Goal: Information Seeking & Learning: Learn about a topic

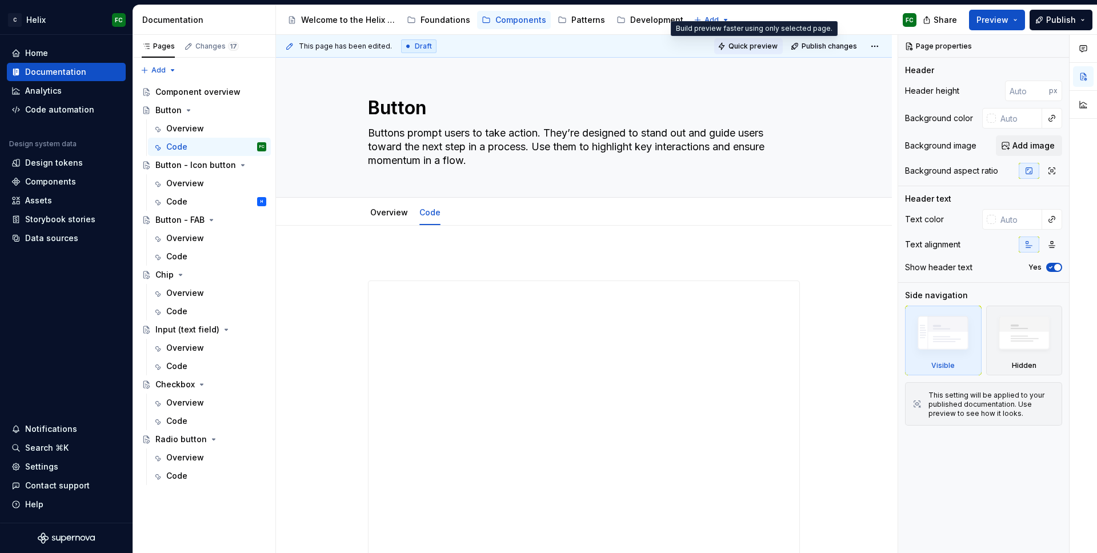
click at [752, 45] on span "Quick preview" at bounding box center [753, 46] width 49 height 9
click at [752, 45] on div "Quick preview Publish changes" at bounding box center [798, 46] width 169 height 16
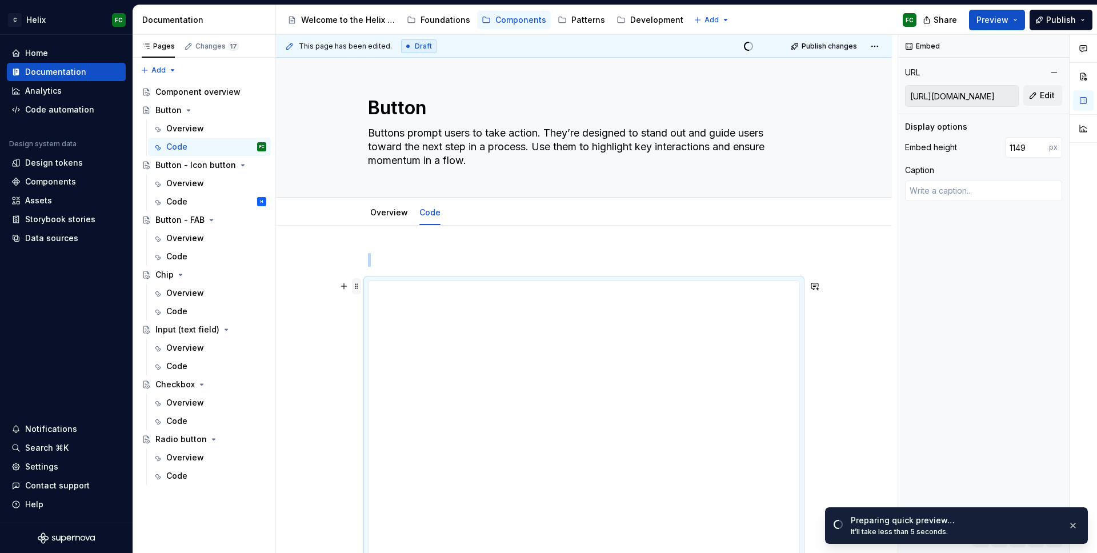
click at [355, 288] on span at bounding box center [356, 286] width 9 height 16
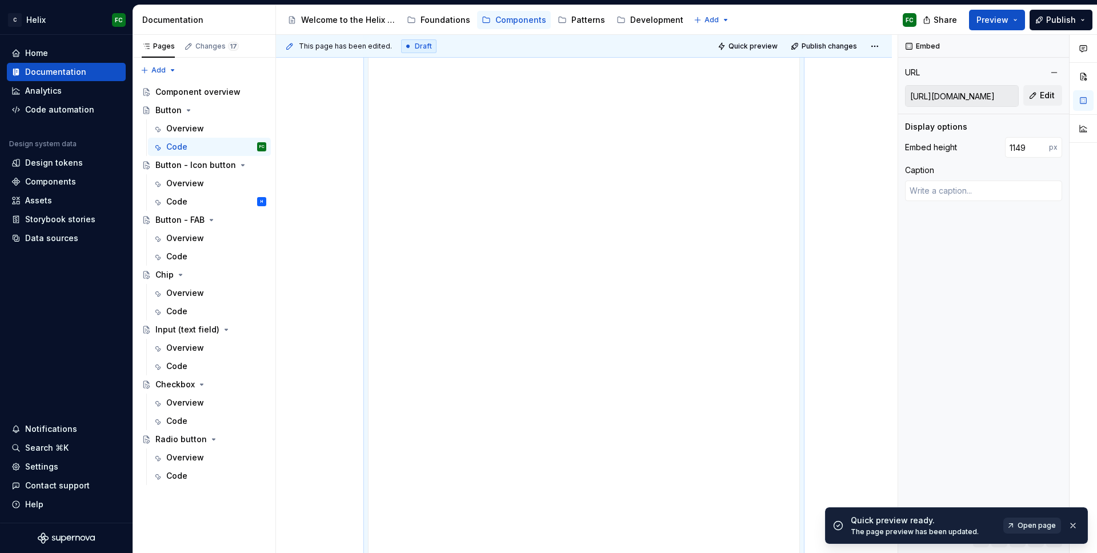
click at [1036, 531] on link "Open page" at bounding box center [1033, 526] width 58 height 16
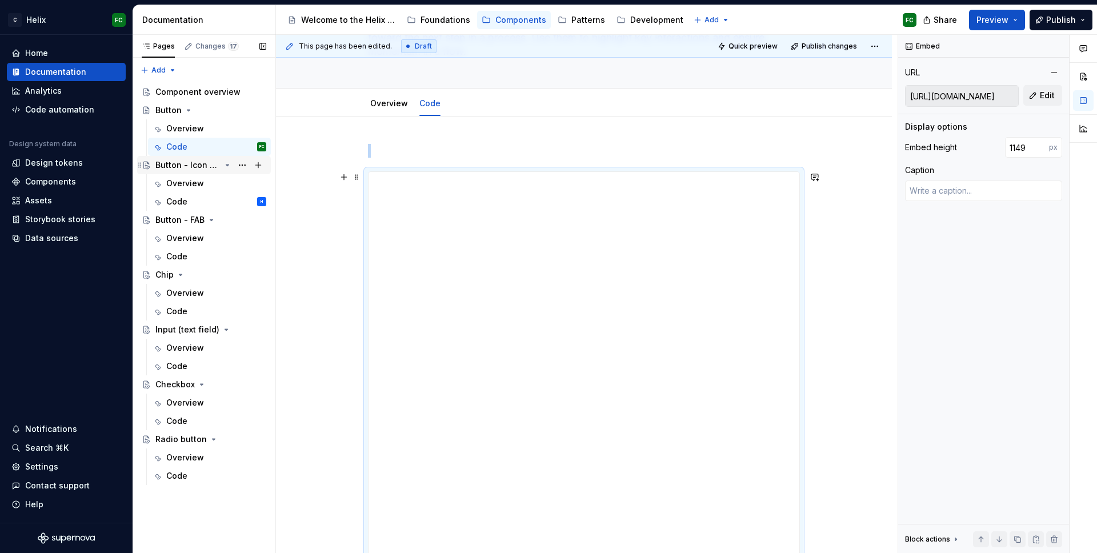
scroll to position [107, 0]
click at [924, 97] on input "[URL][DOMAIN_NAME]" at bounding box center [962, 96] width 113 height 21
click at [355, 181] on span at bounding box center [356, 179] width 9 height 16
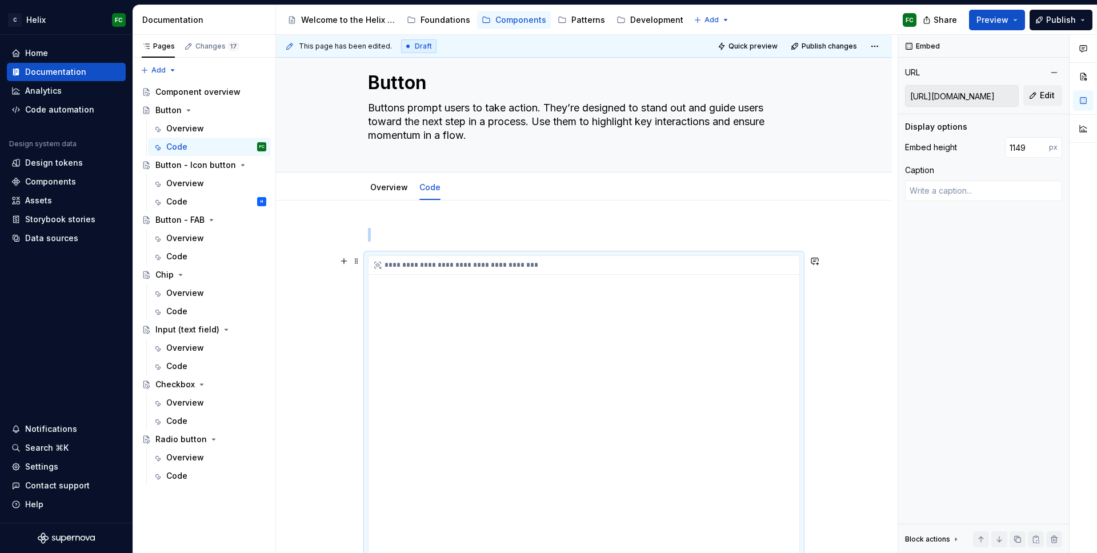
scroll to position [14, 0]
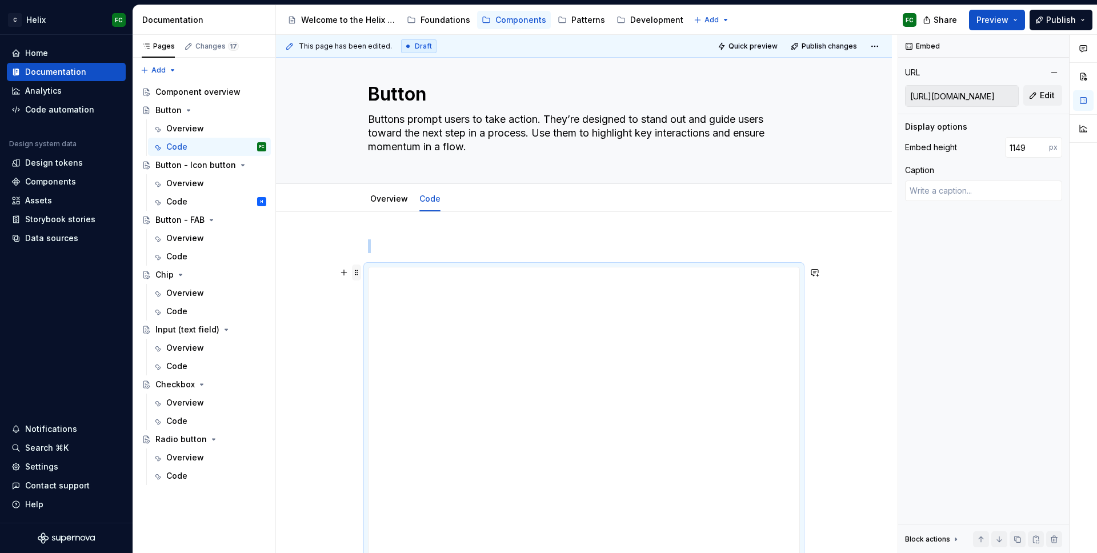
click at [358, 274] on span at bounding box center [356, 273] width 9 height 16
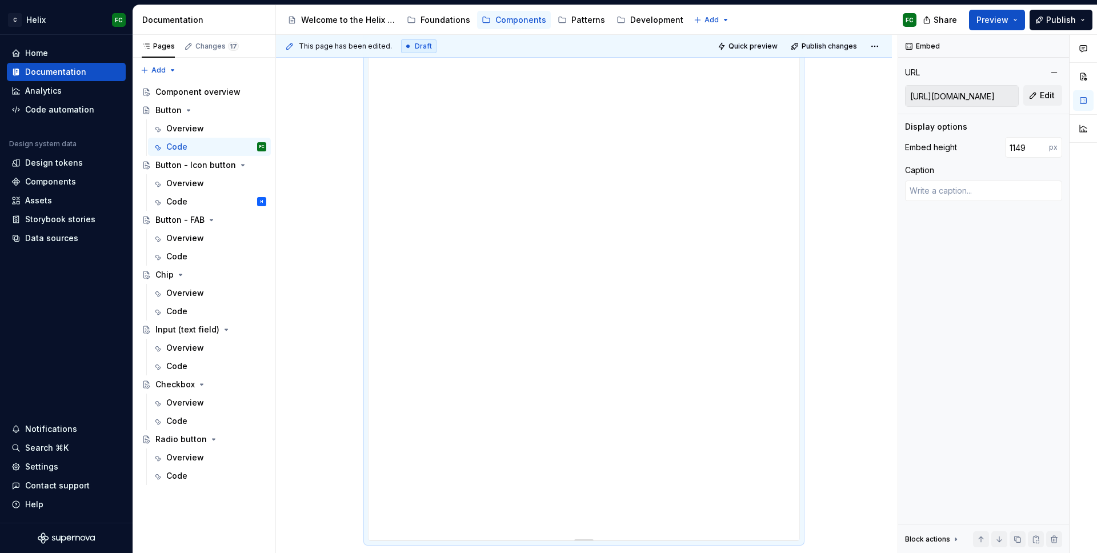
scroll to position [93, 0]
click at [800, 188] on div "**********" at bounding box center [584, 517] width 432 height 658
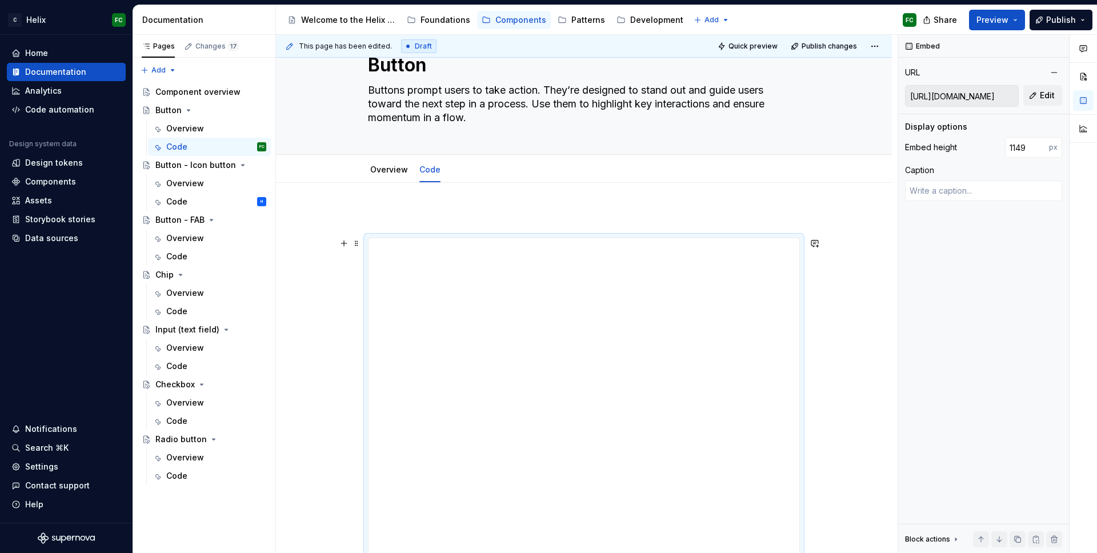
scroll to position [22, 0]
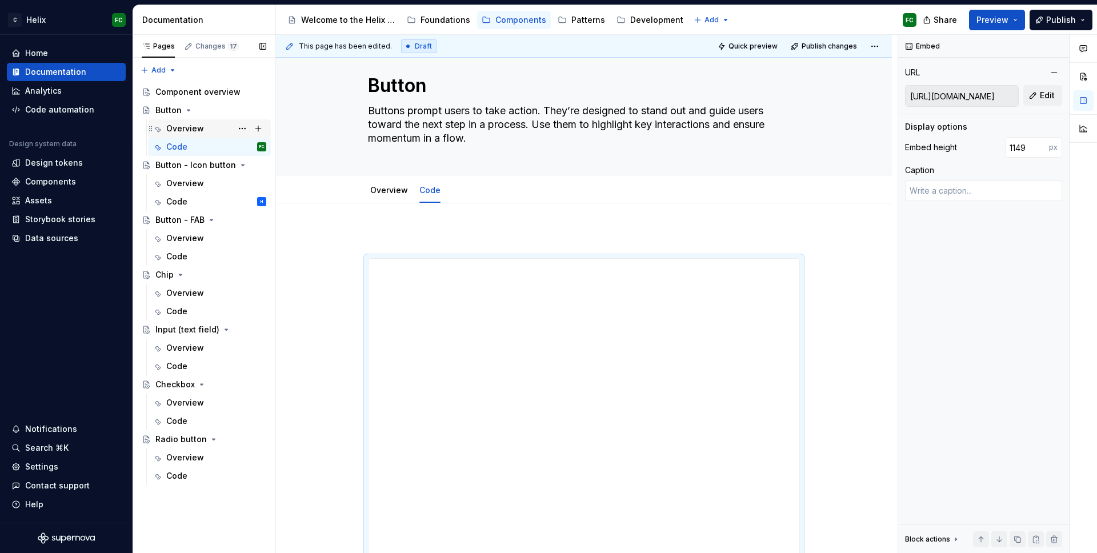
click at [189, 131] on div "Overview" at bounding box center [185, 128] width 38 height 11
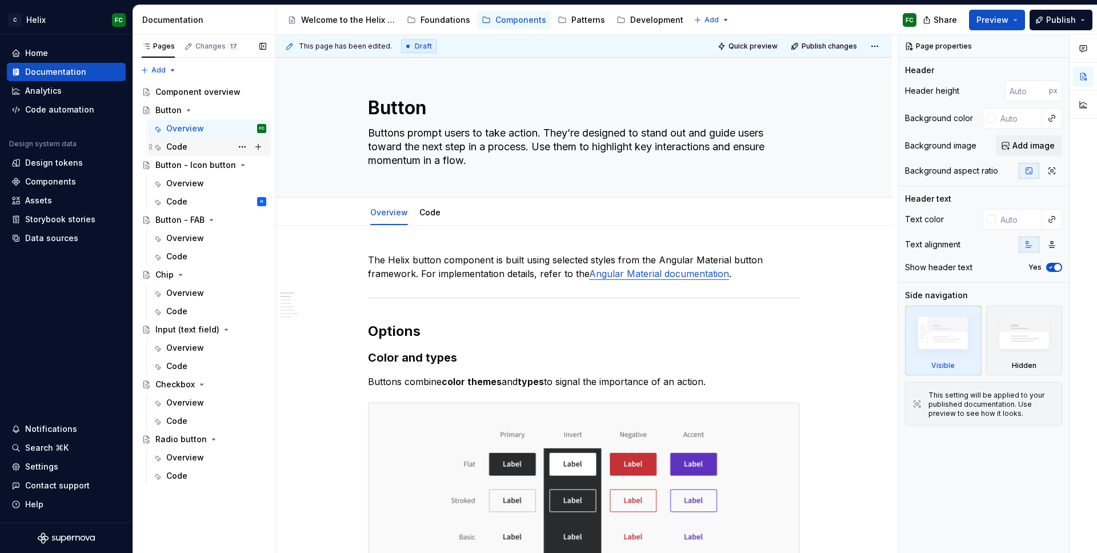
click at [189, 145] on div "Code" at bounding box center [216, 147] width 100 height 16
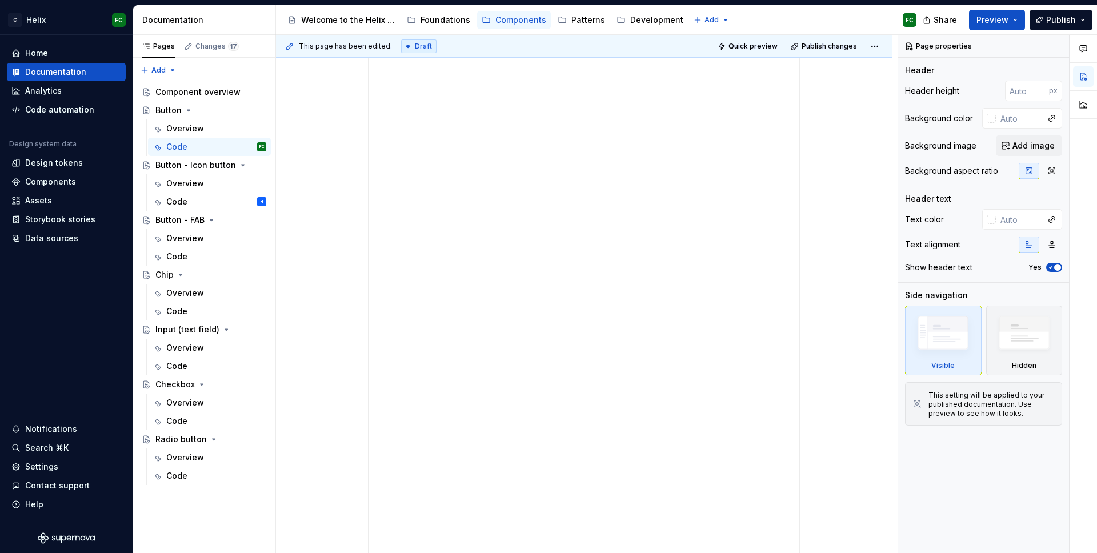
scroll to position [410, 0]
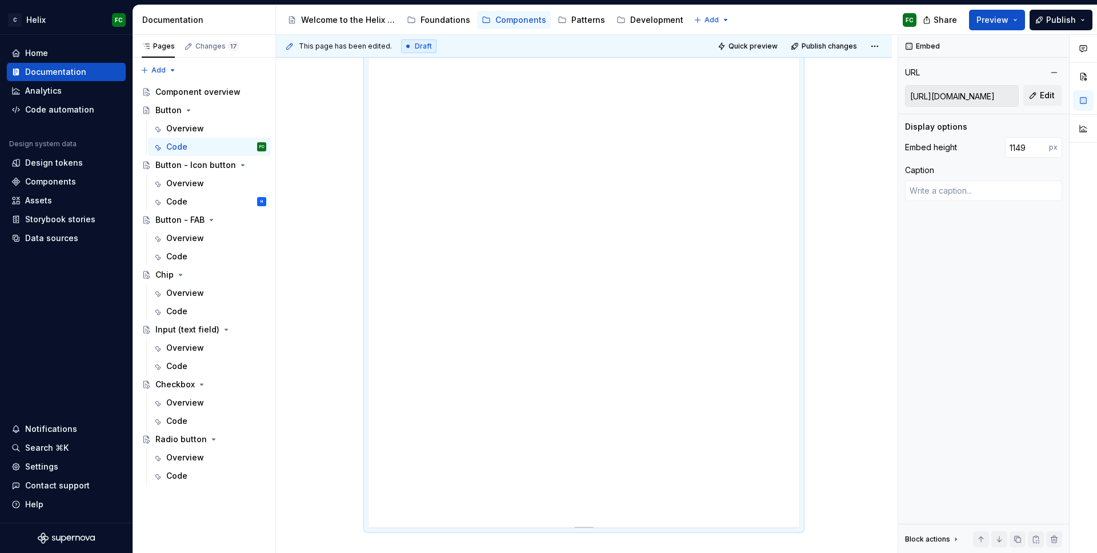
click at [741, 497] on div "**********" at bounding box center [584, 199] width 431 height 657
click at [742, 494] on div "**********" at bounding box center [584, 199] width 431 height 657
click at [758, 480] on div "**********" at bounding box center [584, 199] width 431 height 657
click at [750, 421] on div "**********" at bounding box center [584, 128] width 431 height 657
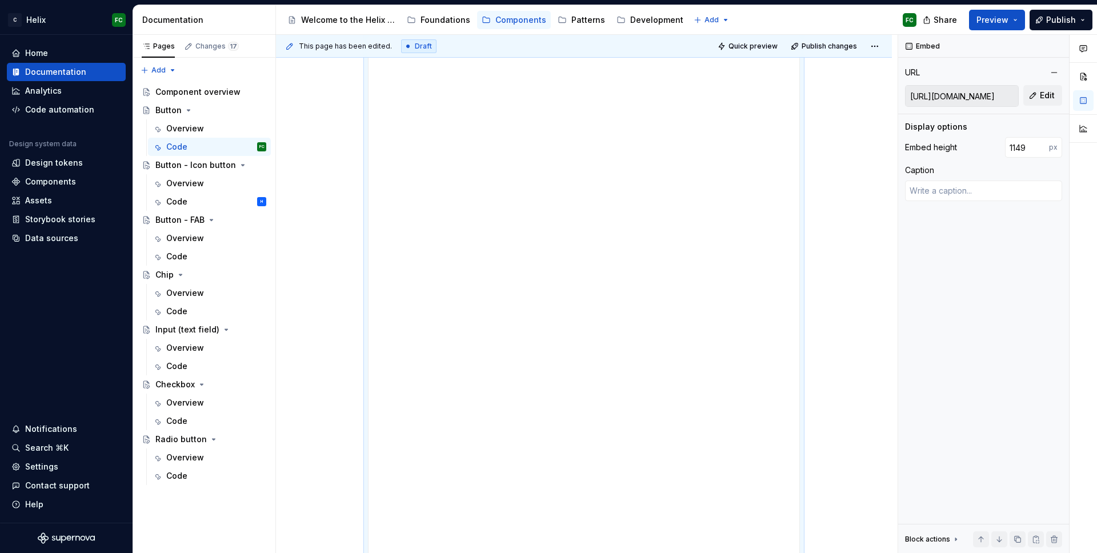
scroll to position [110, 0]
type textarea "*"
click at [1021, 149] on input "1149" at bounding box center [1027, 147] width 44 height 21
click at [1042, 146] on input "1150" at bounding box center [1027, 147] width 44 height 21
click at [1042, 146] on input "1151" at bounding box center [1027, 147] width 44 height 21
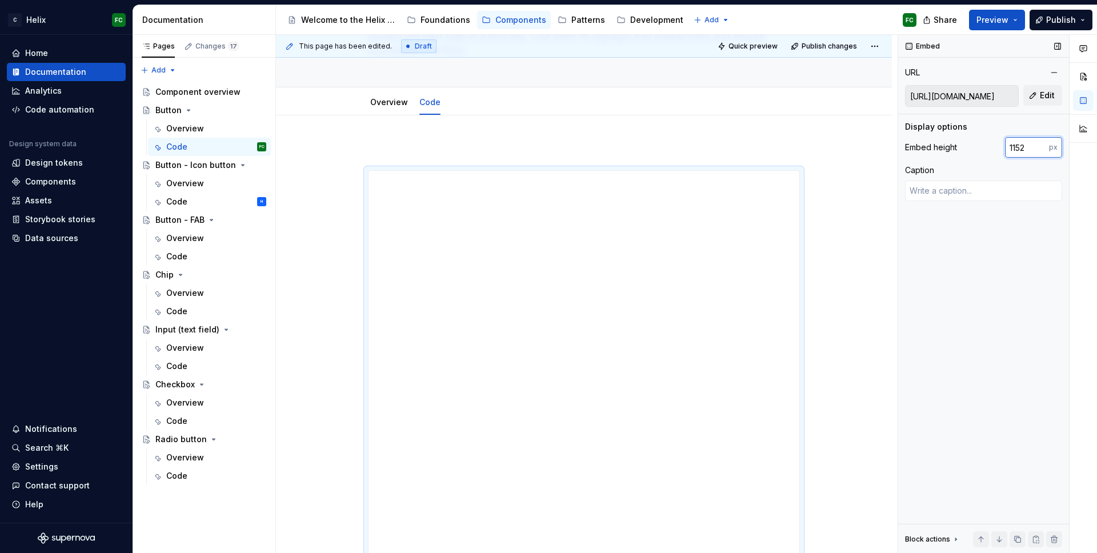
click at [1042, 146] on input "1152" at bounding box center [1027, 147] width 44 height 21
click at [1042, 146] on input "1193" at bounding box center [1027, 147] width 44 height 21
click at [1040, 147] on input "1192" at bounding box center [1027, 147] width 44 height 21
click at [1040, 147] on input "1191" at bounding box center [1027, 147] width 44 height 21
click at [1040, 147] on input "1190" at bounding box center [1027, 147] width 44 height 21
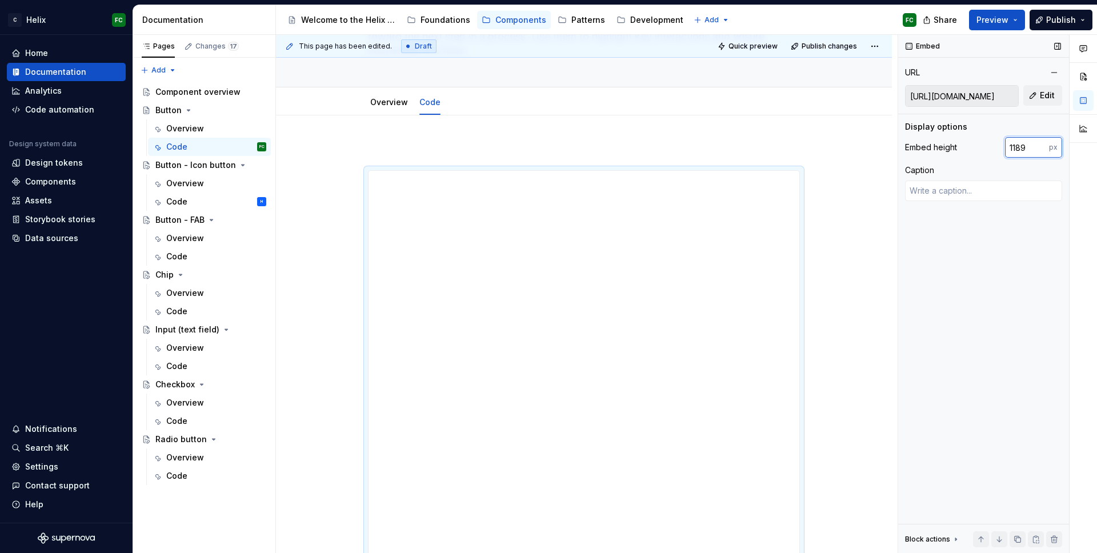
click at [1040, 147] on input "1189" at bounding box center [1027, 147] width 44 height 21
click at [1040, 147] on input "1188" at bounding box center [1027, 147] width 44 height 21
click at [1040, 147] on input "1187" at bounding box center [1027, 147] width 44 height 21
click at [1040, 147] on input "1186" at bounding box center [1027, 147] width 44 height 21
click at [1040, 147] on input "1185" at bounding box center [1027, 147] width 44 height 21
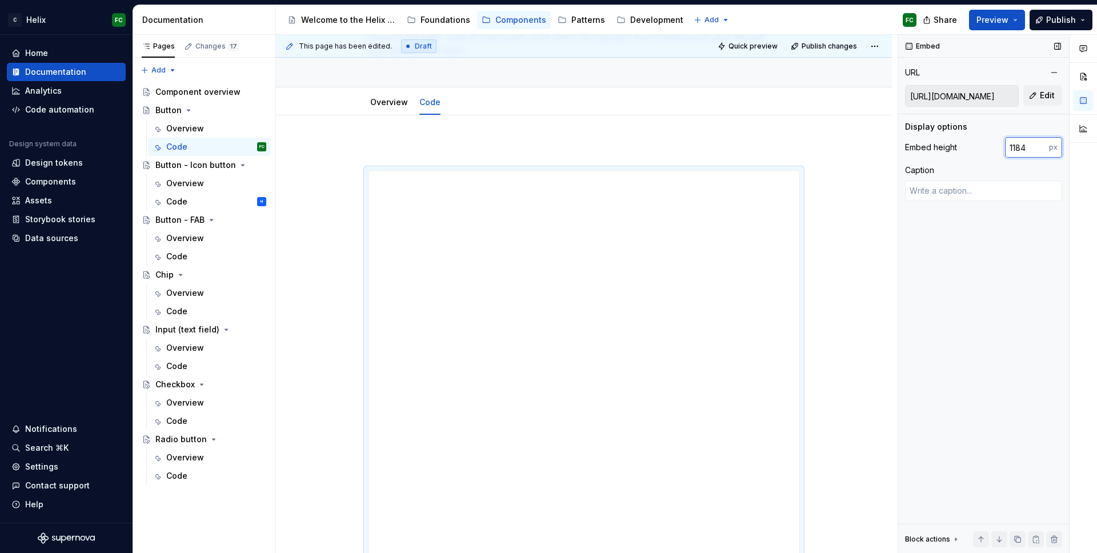
click at [1040, 147] on input "1184" at bounding box center [1027, 147] width 44 height 21
type input "1183"
click at [1041, 149] on input "1183" at bounding box center [1027, 147] width 44 height 21
click at [87, 217] on div "Storybook stories" at bounding box center [60, 219] width 70 height 11
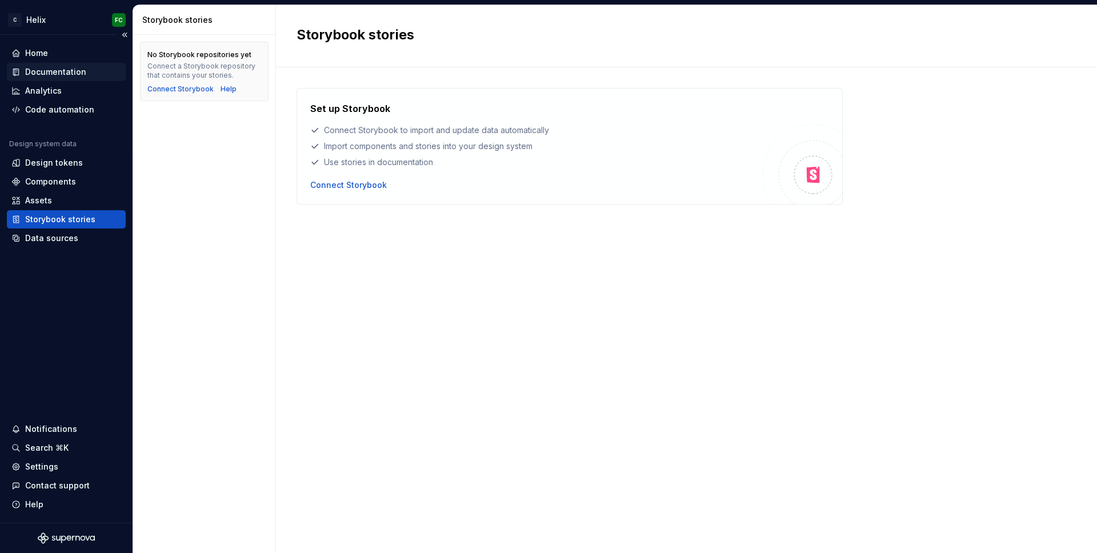
click at [62, 73] on div "Documentation" at bounding box center [55, 71] width 61 height 11
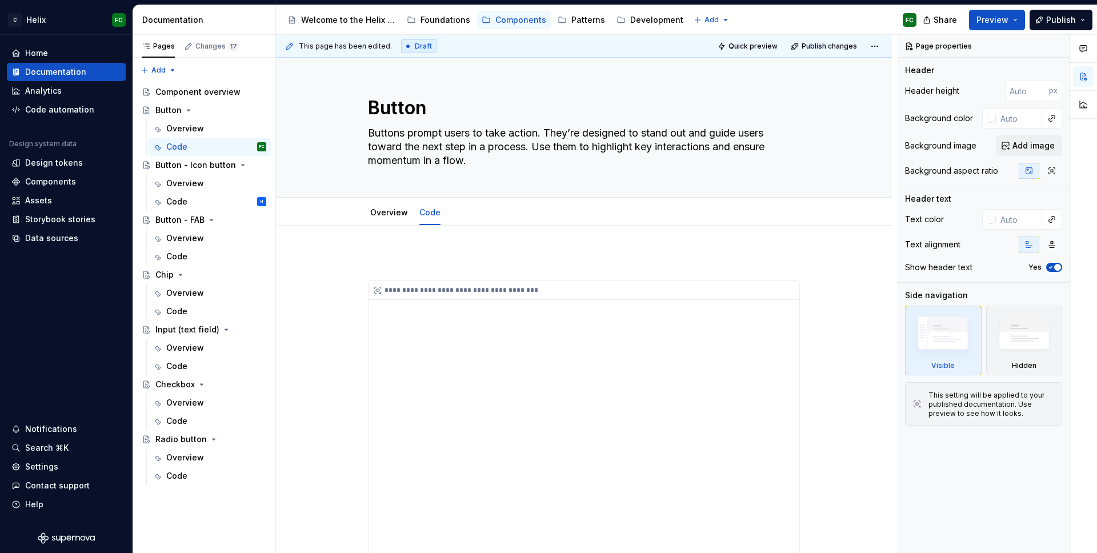
scroll to position [612, 0]
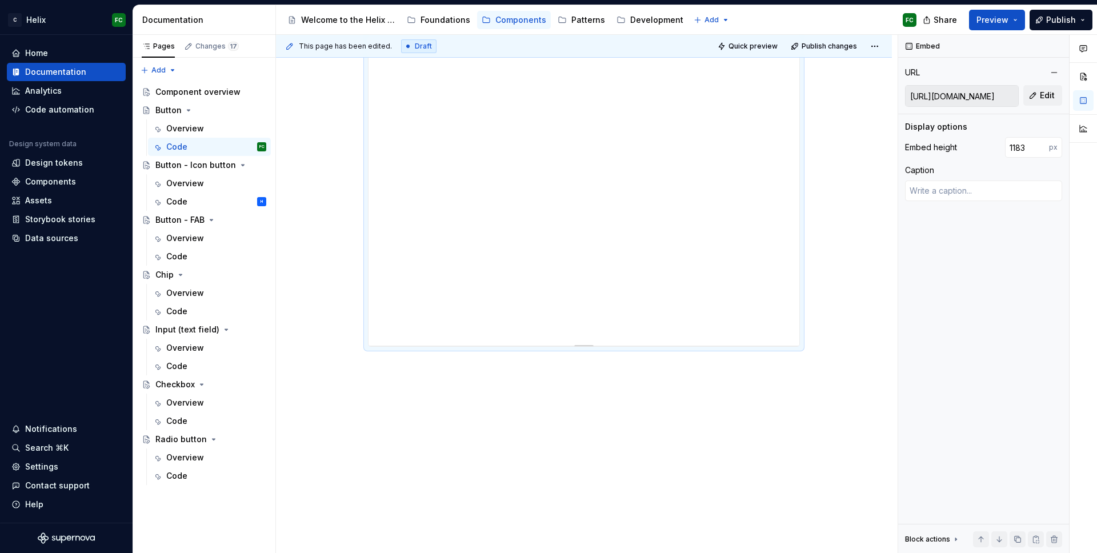
drag, startPoint x: 673, startPoint y: 341, endPoint x: 709, endPoint y: 345, distance: 36.2
click at [700, 344] on div "**********" at bounding box center [584, 8] width 431 height 676
drag, startPoint x: 692, startPoint y: 342, endPoint x: 727, endPoint y: 341, distance: 35.5
click at [727, 341] on div "**********" at bounding box center [584, 8] width 431 height 676
drag, startPoint x: 796, startPoint y: 293, endPoint x: 796, endPoint y: 317, distance: 24.0
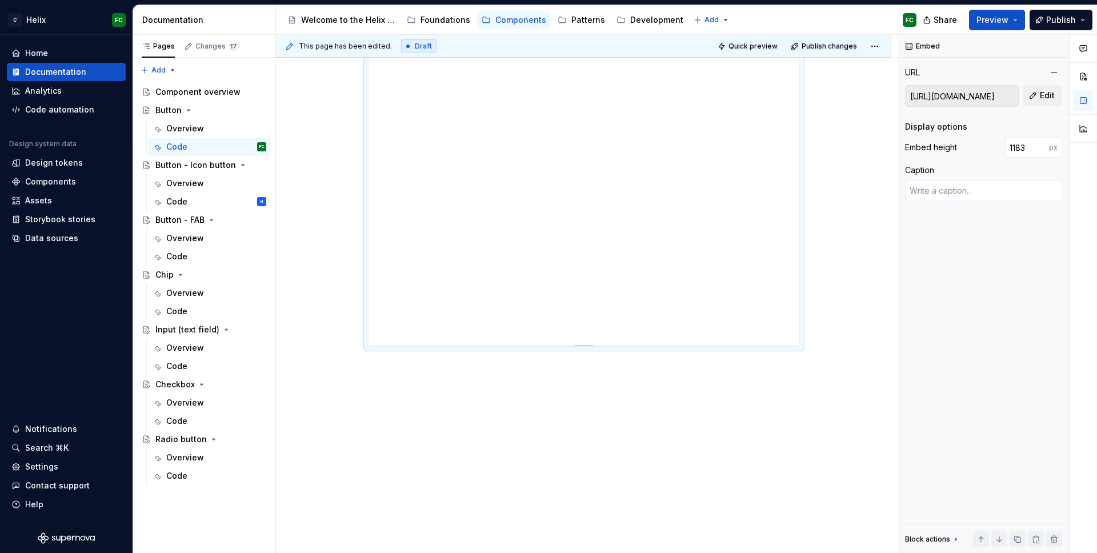
click at [796, 317] on div "**********" at bounding box center [584, 8] width 431 height 676
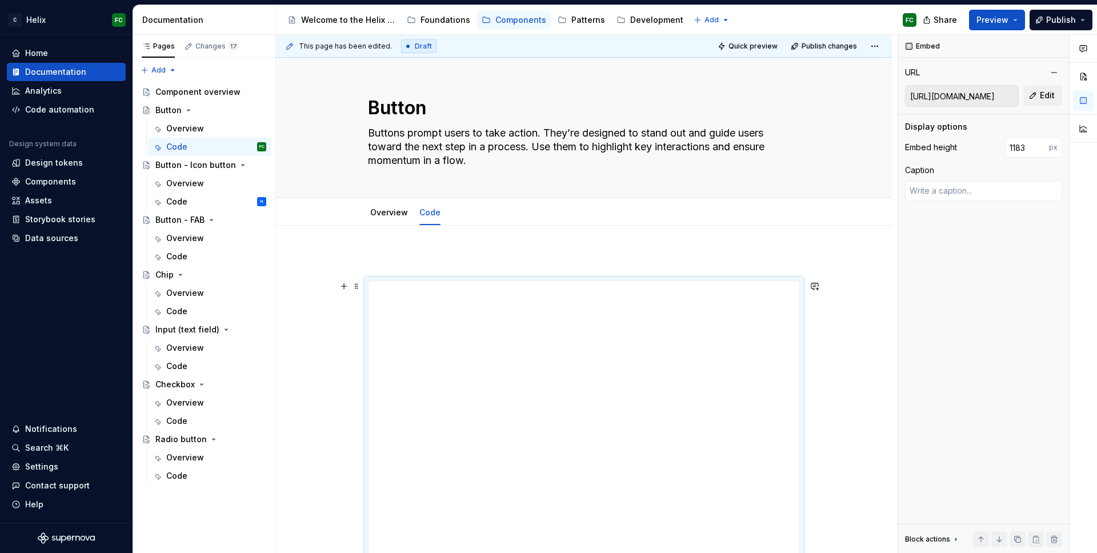
scroll to position [215, 0]
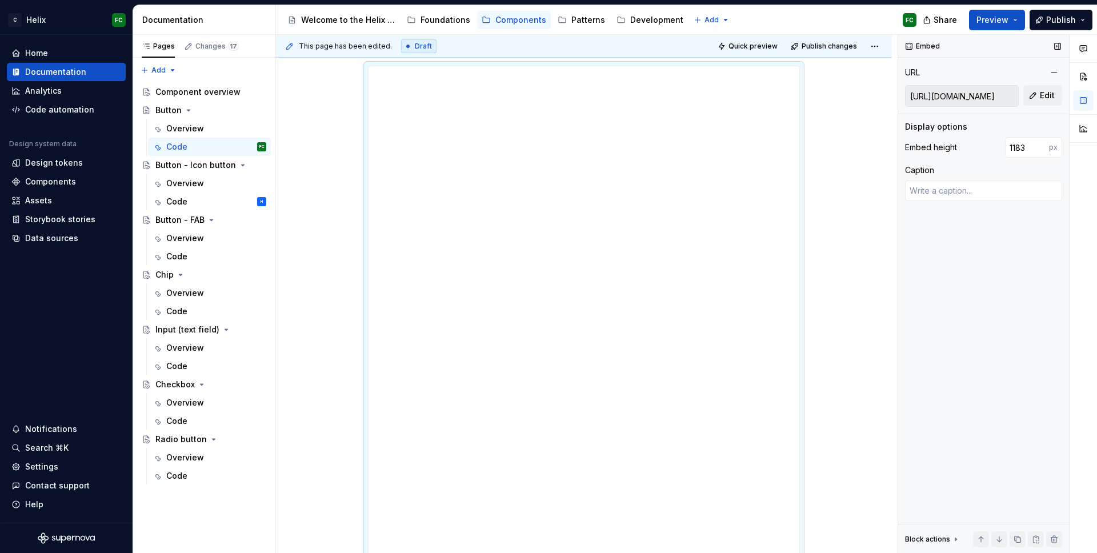
click at [940, 97] on input "[URL][DOMAIN_NAME]" at bounding box center [962, 96] width 113 height 21
click at [940, 96] on input "[URL][DOMAIN_NAME]" at bounding box center [962, 96] width 113 height 21
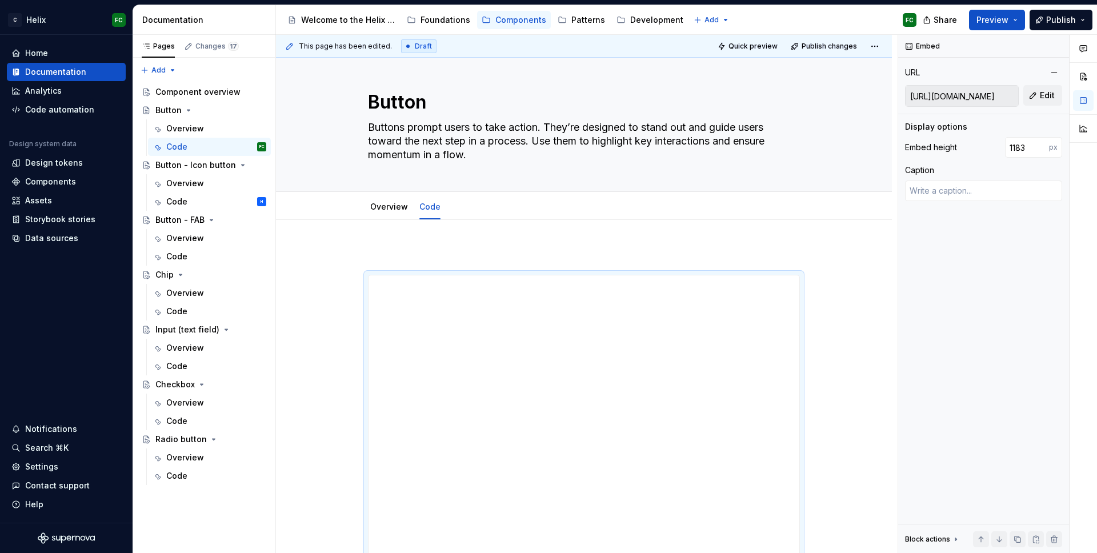
scroll to position [0, 0]
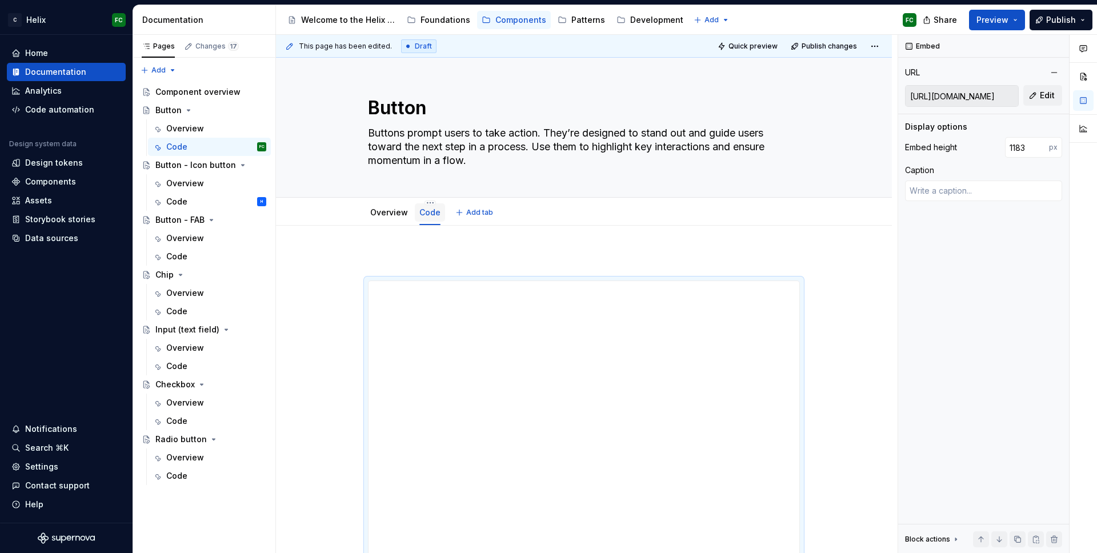
click at [428, 215] on link "Code" at bounding box center [429, 212] width 21 height 10
click at [427, 203] on html "C Helix FC Home Documentation Analytics Code automation Design system data Desi…" at bounding box center [548, 276] width 1097 height 553
click at [658, 240] on html "C Helix FC Home Documentation Analytics Code automation Design system data Desi…" at bounding box center [548, 276] width 1097 height 553
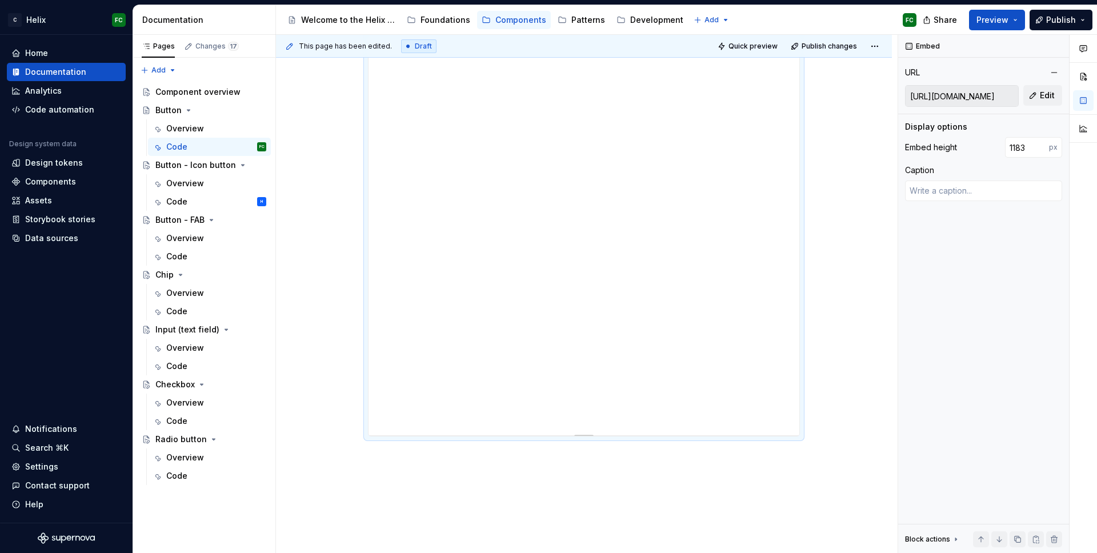
scroll to position [612, 0]
click at [343, 368] on button "button" at bounding box center [344, 367] width 16 height 16
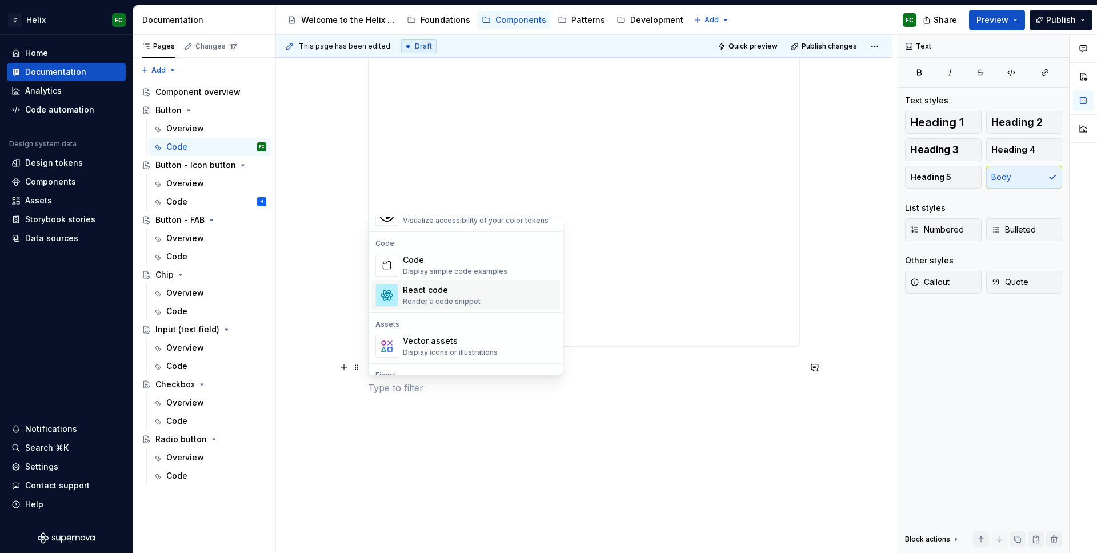
scroll to position [941, 0]
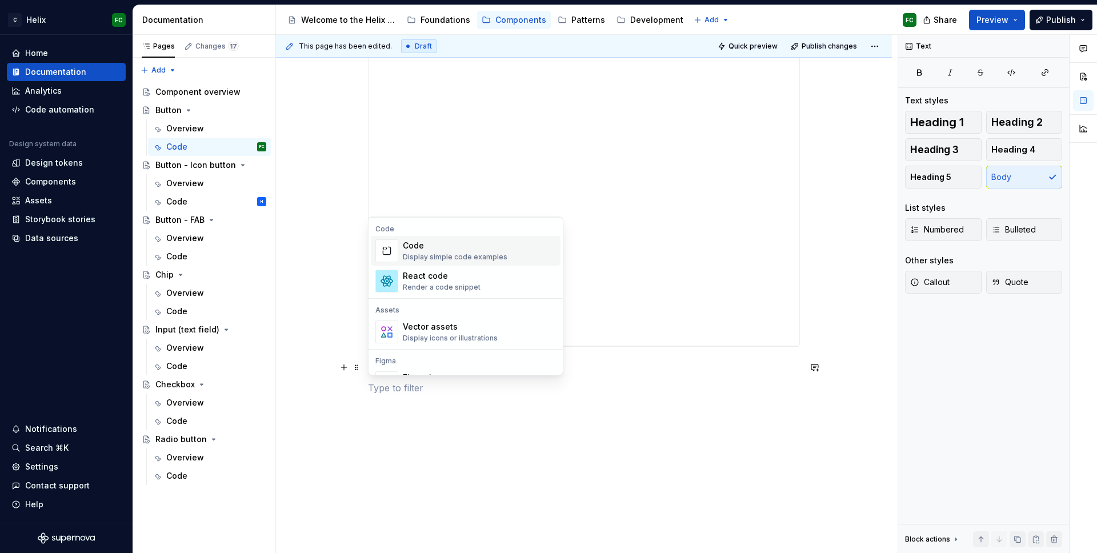
click at [458, 254] on div "Display simple code examples" at bounding box center [455, 257] width 105 height 9
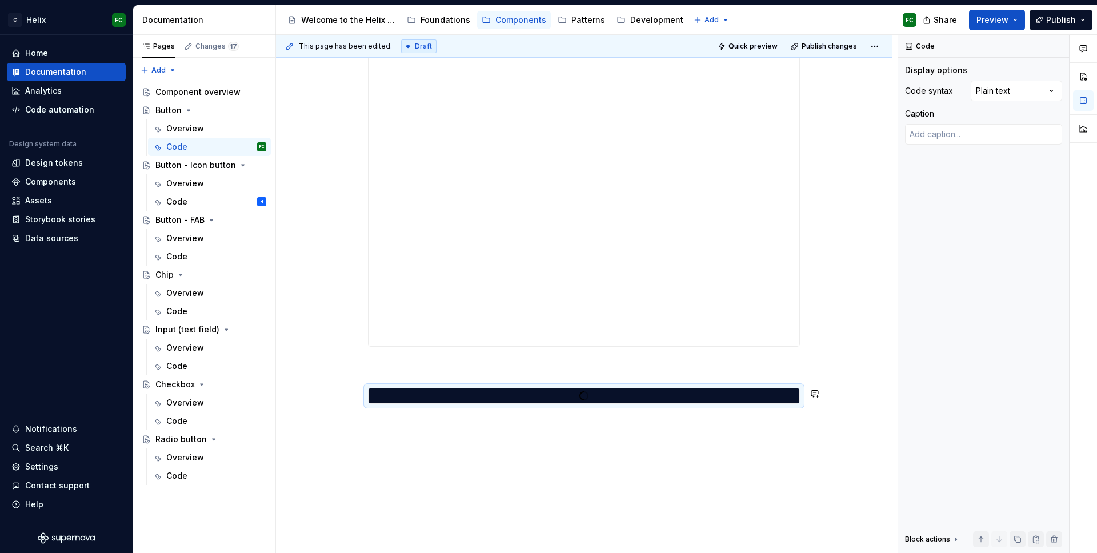
type textarea "*"
click at [447, 402] on div "*" at bounding box center [584, 396] width 431 height 15
click at [455, 397] on div at bounding box center [601, 396] width 395 height 10
type textarea "**"
type textarea "*"
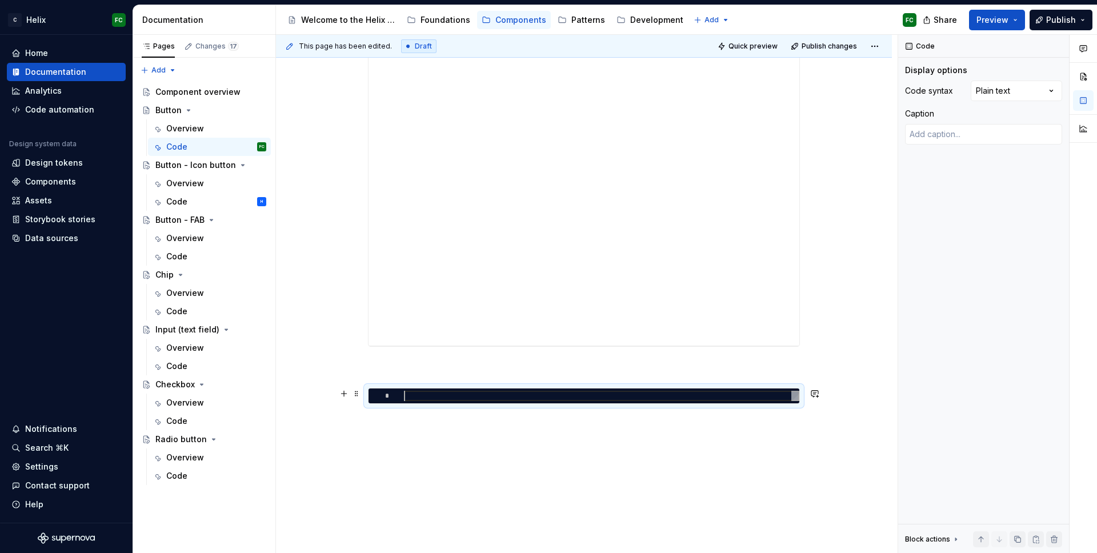
type textarea "***"
type textarea "*"
type textarea "*****"
type textarea "*"
type textarea "******"
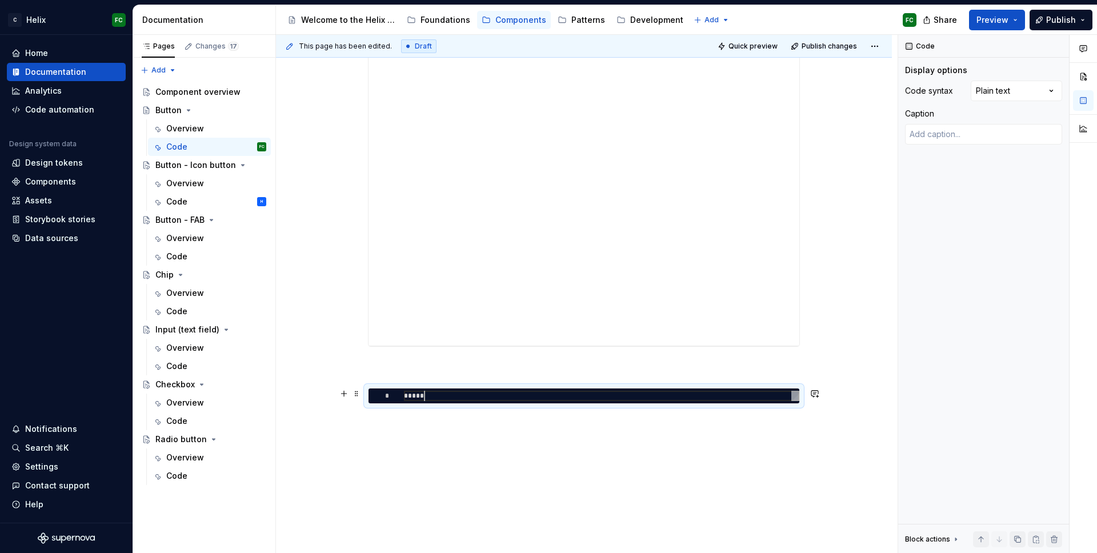
type textarea "*"
type textarea "********"
type textarea "*"
type textarea "**********"
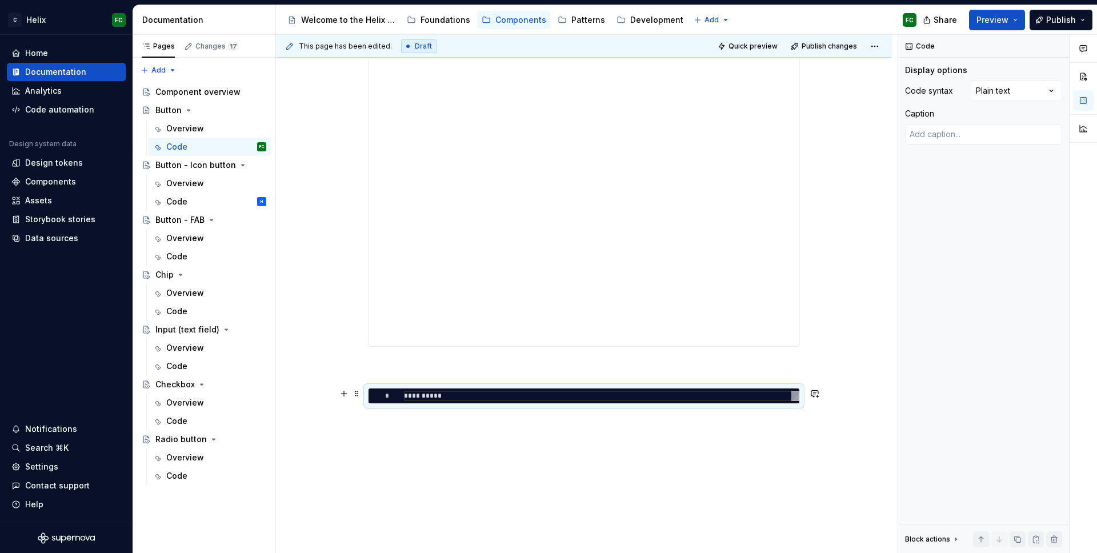
type textarea "*"
type textarea "**********"
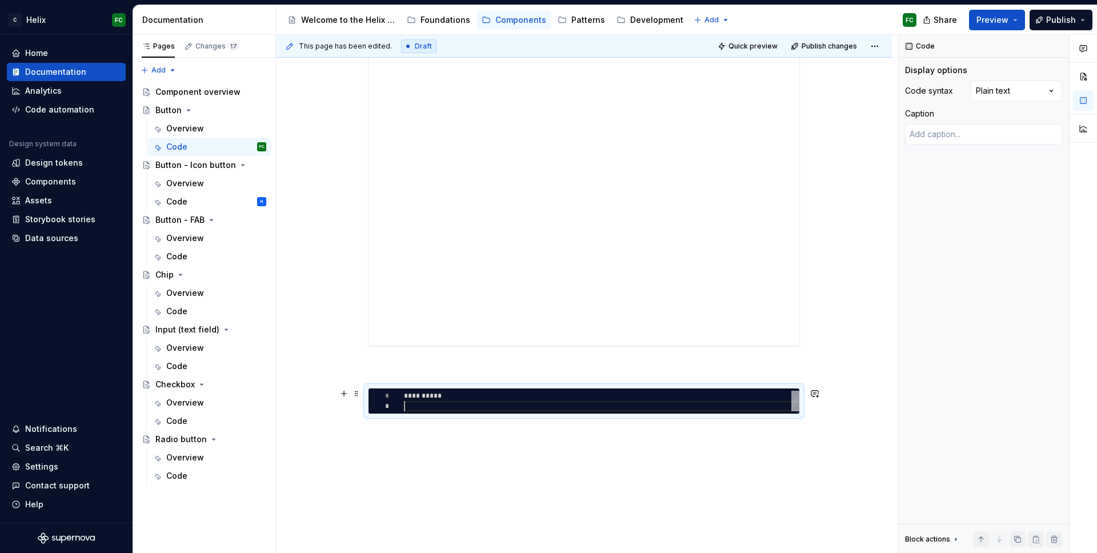
type textarea "*"
type textarea "**********"
type textarea "*"
type textarea "**********"
type textarea "*"
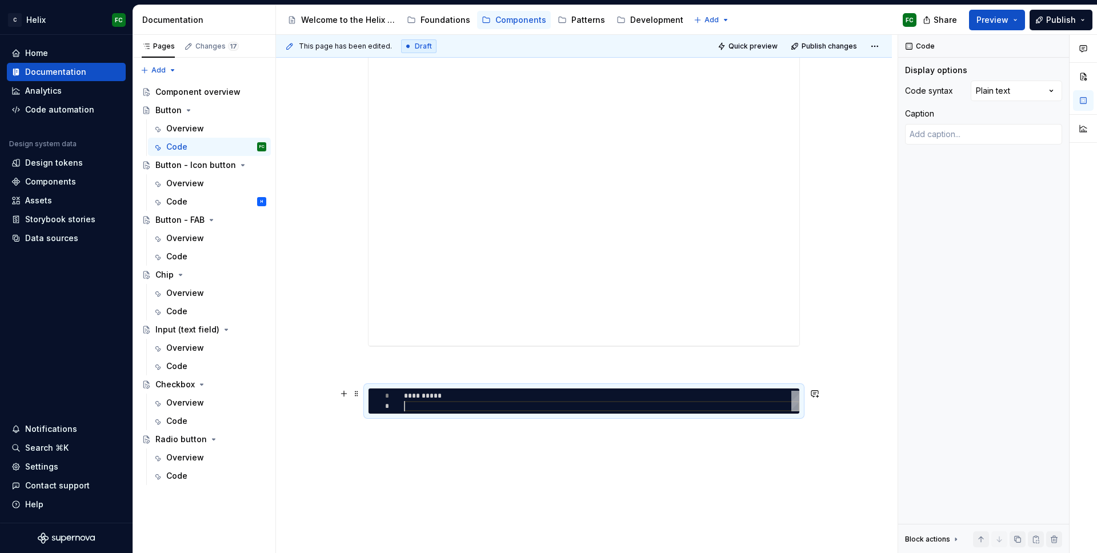
type textarea "**********"
type textarea "*"
type textarea "**********"
type textarea "*"
type textarea "**********"
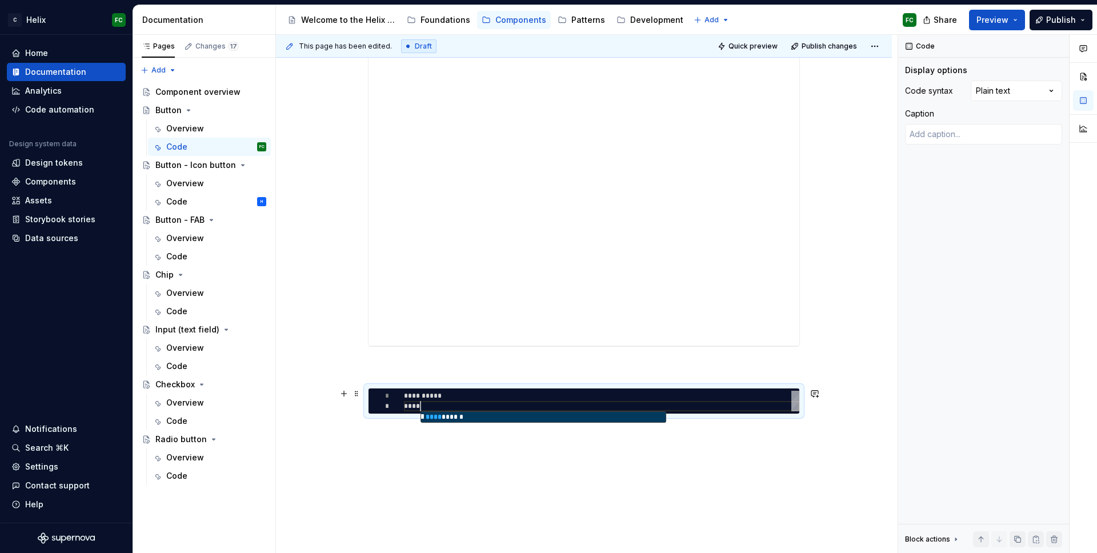
type textarea "*"
type textarea "**********"
type textarea "*"
type textarea "**********"
type textarea "*"
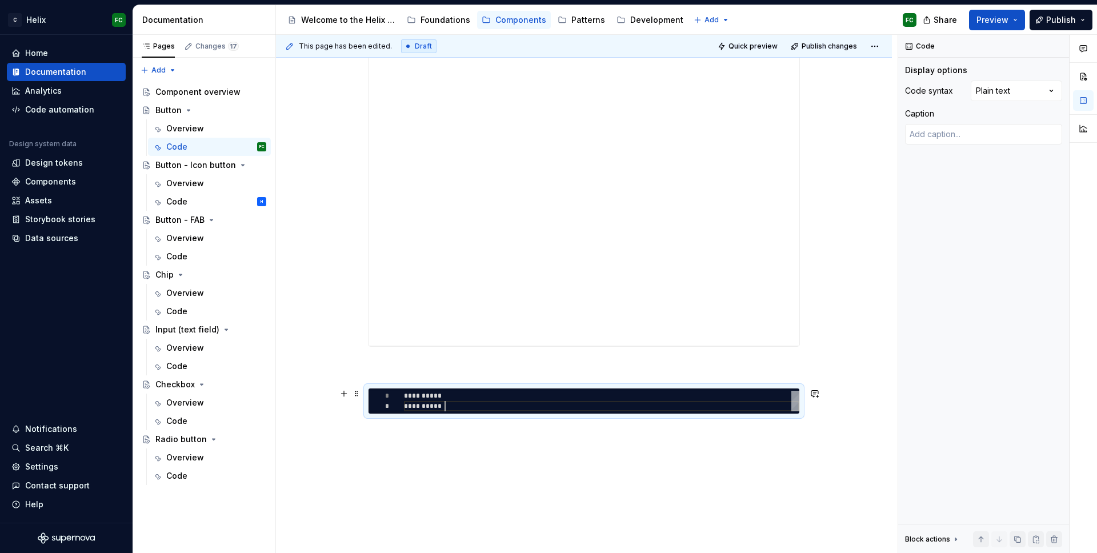
type textarea "**********"
type textarea "*"
type textarea "**********"
type textarea "*"
type textarea "**********"
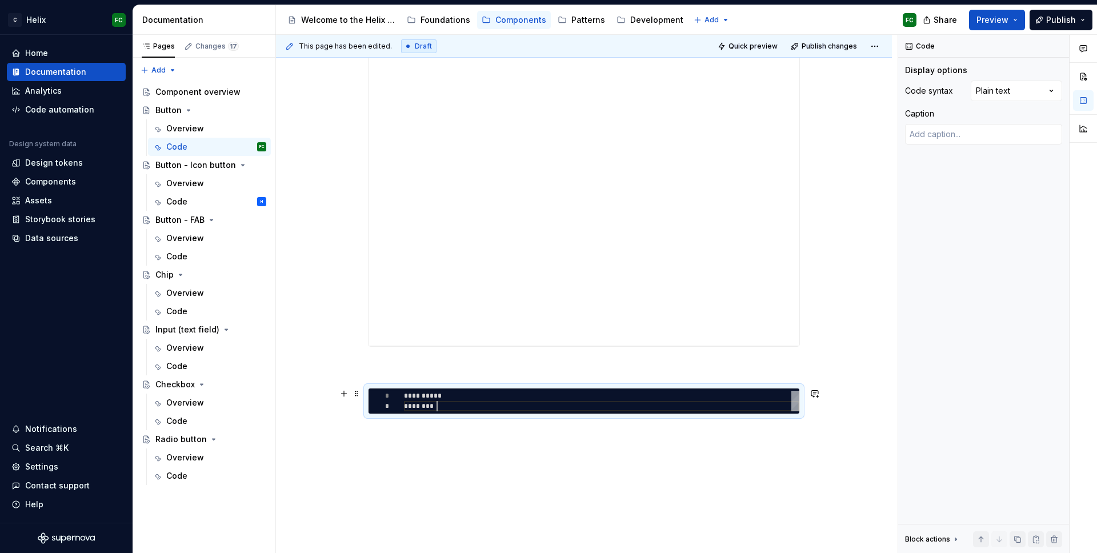
type textarea "*"
type textarea "**********"
type textarea "*"
type textarea "**********"
type textarea "*"
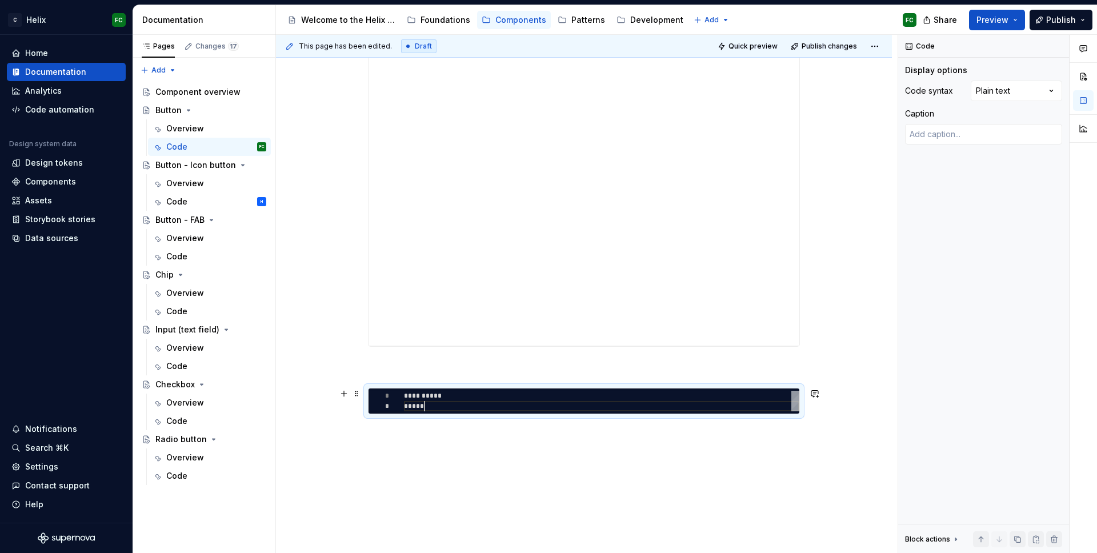
type textarea "**********"
type textarea "*"
type textarea "**********"
type textarea "*"
type textarea "**********"
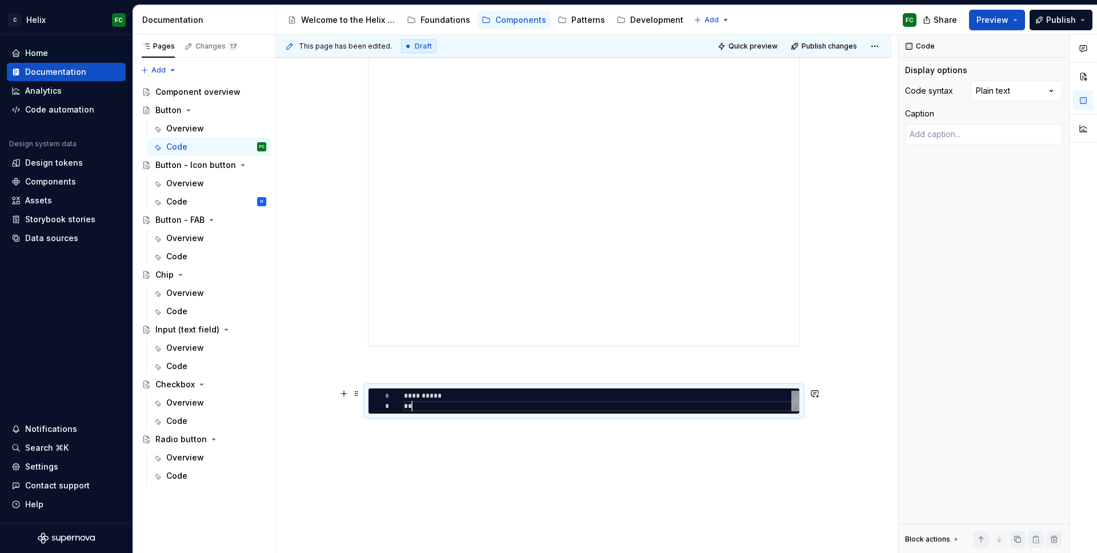
scroll to position [10, 8]
type textarea "*"
type textarea "**********"
type textarea "*"
type textarea "**********"
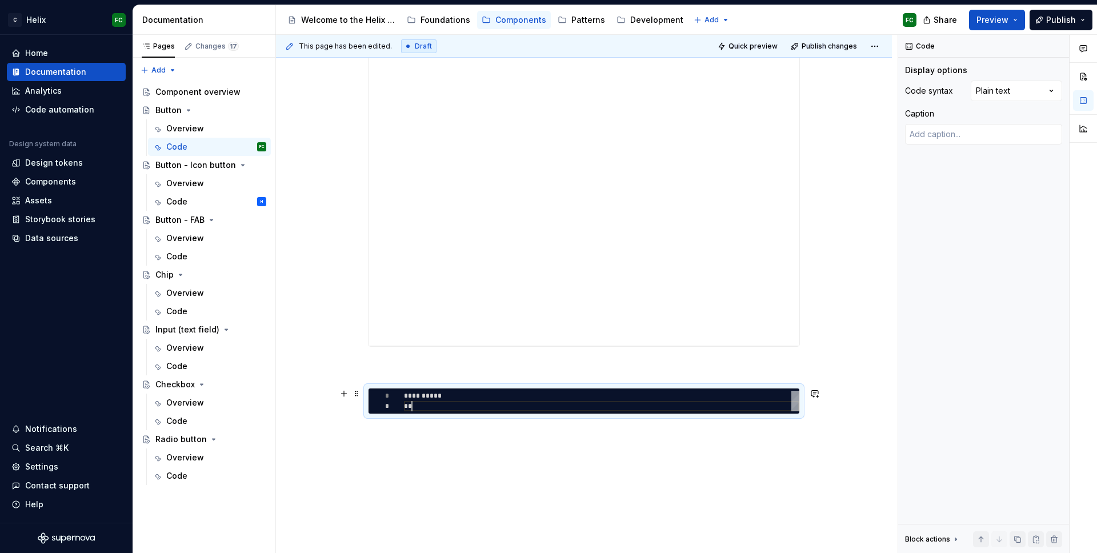
scroll to position [10, 0]
type textarea "*"
type textarea "**********"
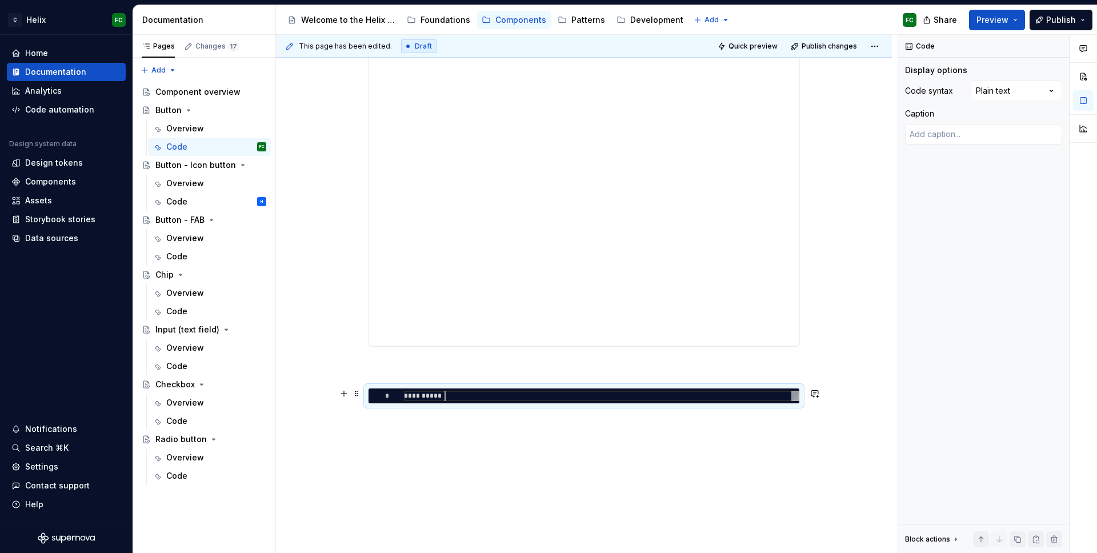
type textarea "*"
type textarea "*********"
type textarea "*"
type textarea "********"
type textarea "*"
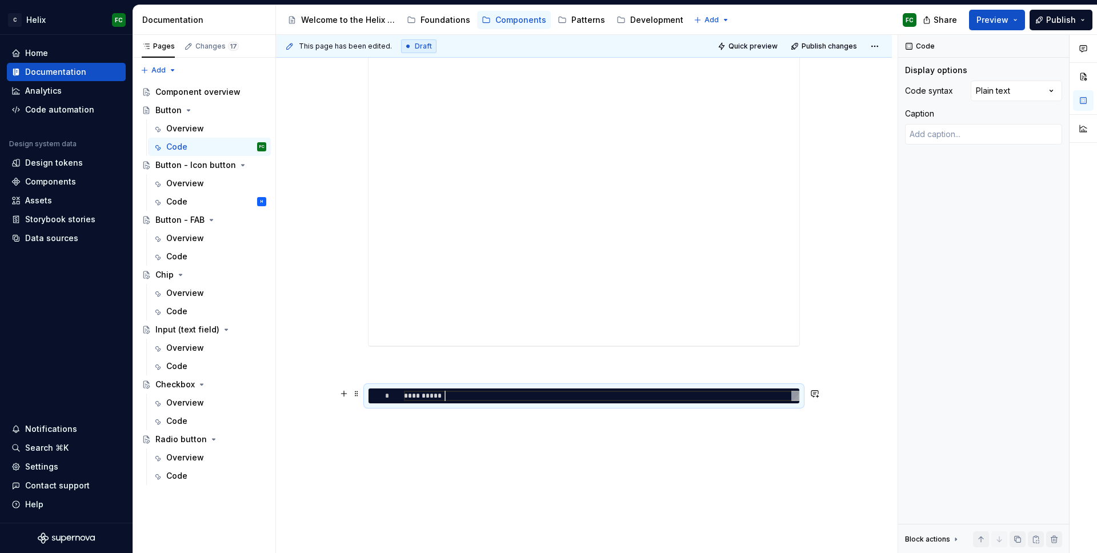
type textarea "*******"
type textarea "*"
type textarea "******"
type textarea "*"
type textarea "*****"
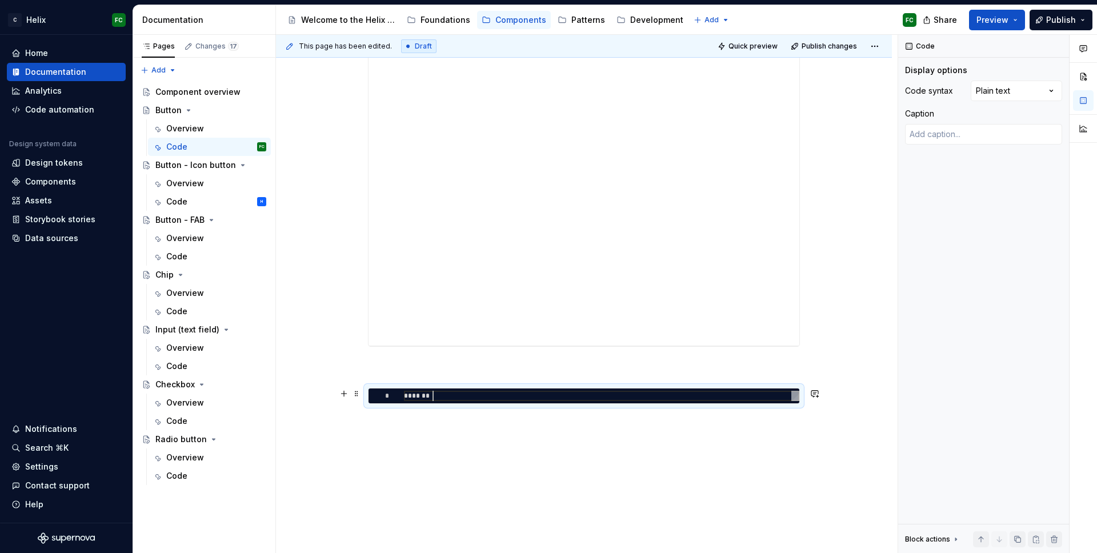
type textarea "*"
type textarea "****"
type textarea "*"
type textarea "***"
type textarea "*"
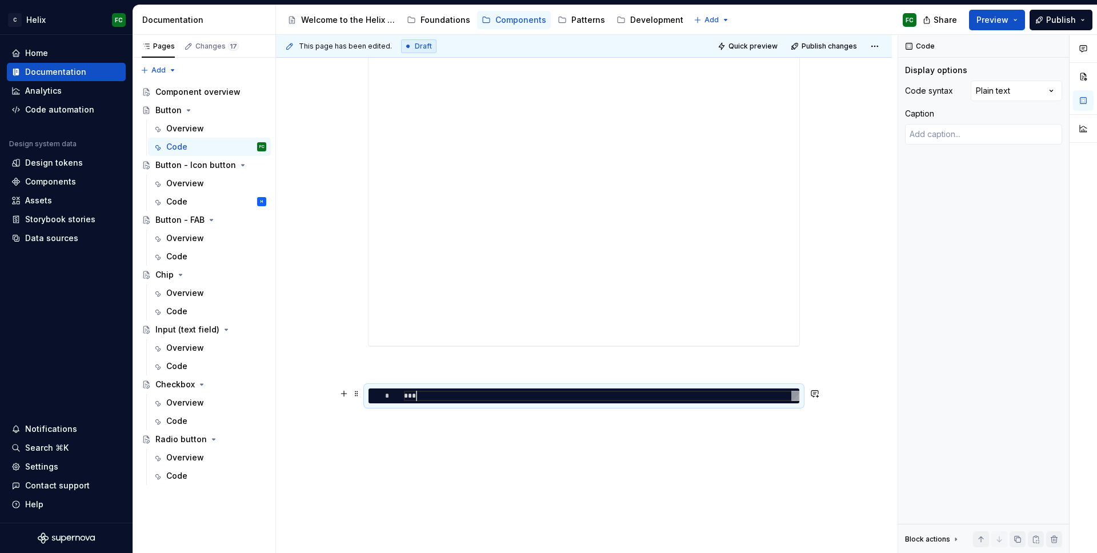
type textarea "**"
type textarea "*"
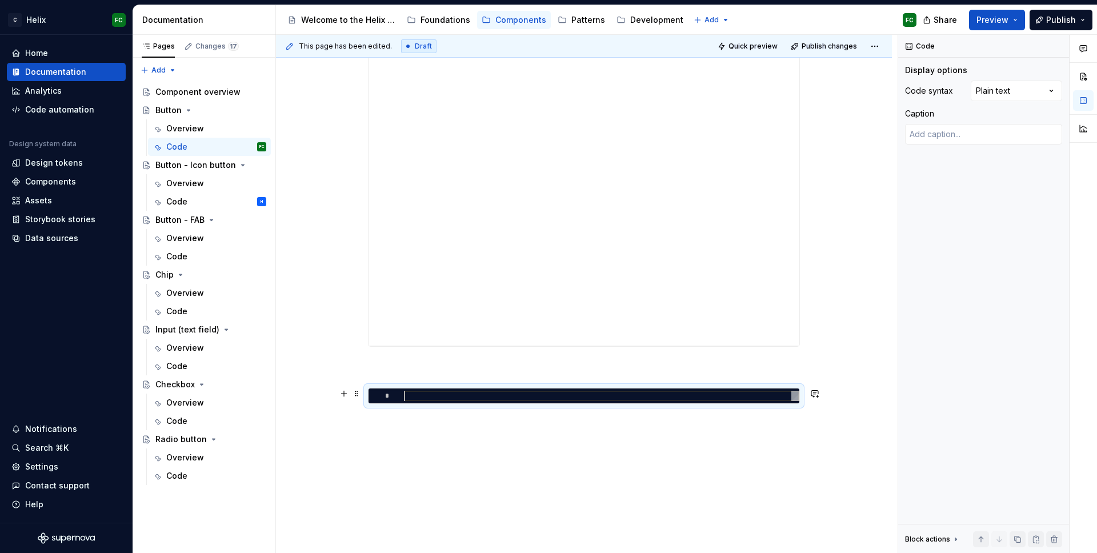
scroll to position [0, 0]
click at [358, 393] on span at bounding box center [356, 394] width 9 height 16
click at [502, 398] on div at bounding box center [601, 396] width 395 height 10
click at [467, 363] on p at bounding box center [584, 368] width 432 height 14
click at [452, 403] on div "**********" at bounding box center [584, 396] width 431 height 15
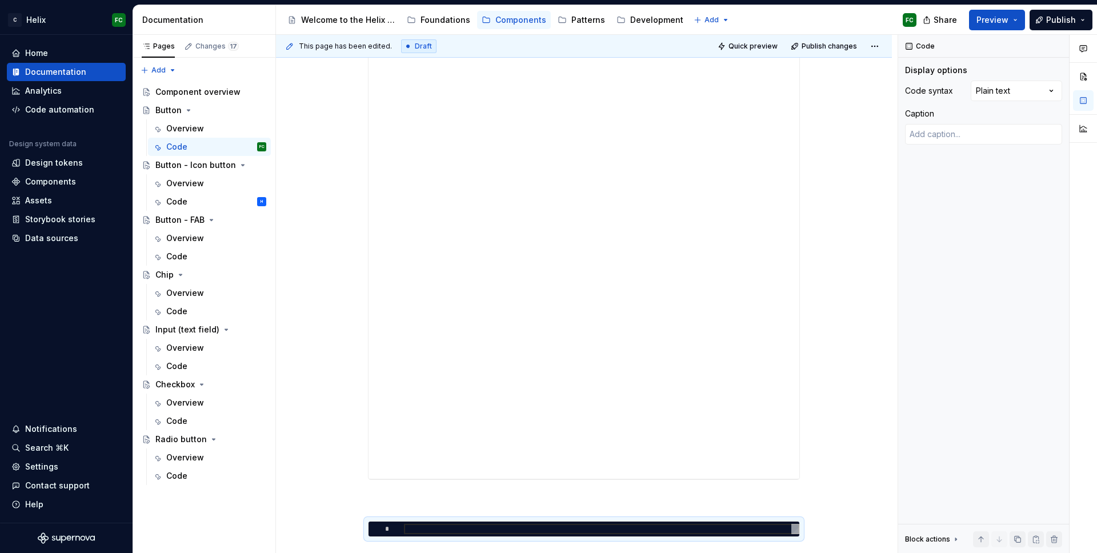
scroll to position [641, 0]
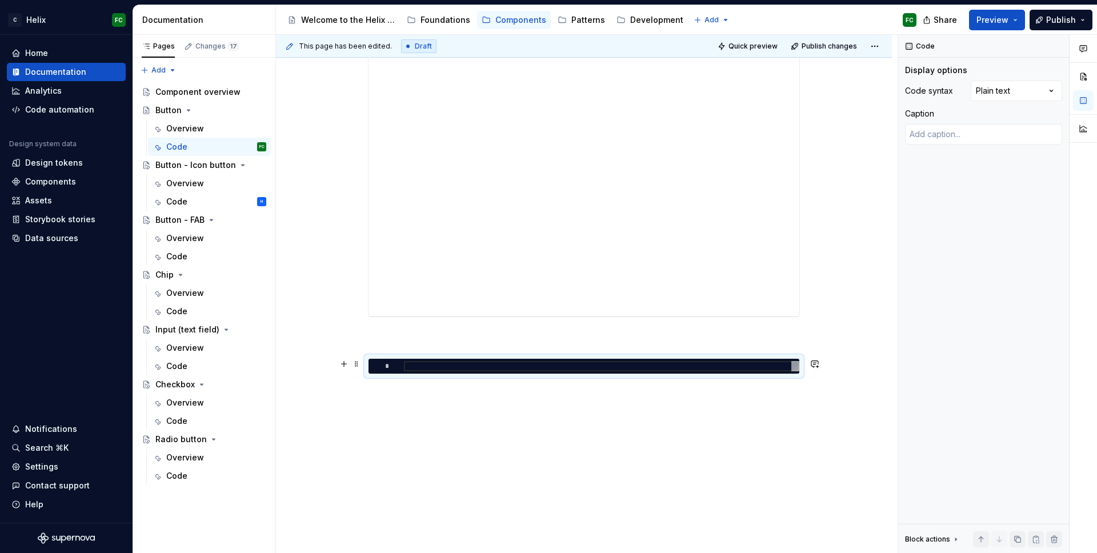
click at [666, 358] on div "**********" at bounding box center [584, 366] width 432 height 16
drag, startPoint x: 660, startPoint y: 356, endPoint x: 594, endPoint y: 359, distance: 65.8
click at [594, 360] on div "**********" at bounding box center [584, 366] width 432 height 16
click at [356, 366] on span at bounding box center [356, 364] width 9 height 16
click at [399, 465] on div "Delete" at bounding box center [410, 464] width 74 height 11
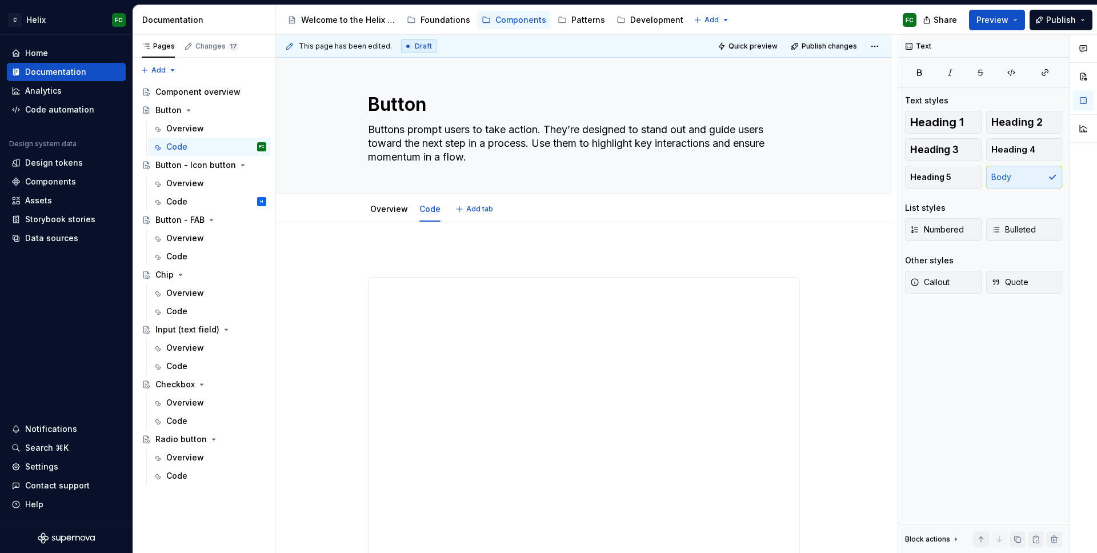
scroll to position [0, 0]
click at [565, 218] on div "Overview Code Add tab" at bounding box center [584, 212] width 446 height 25
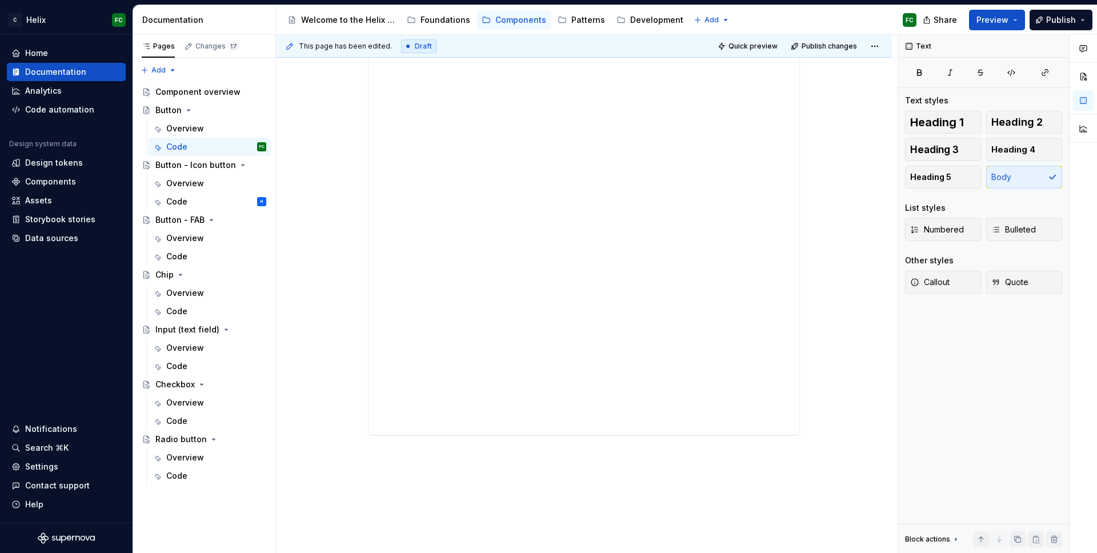
scroll to position [612, 0]
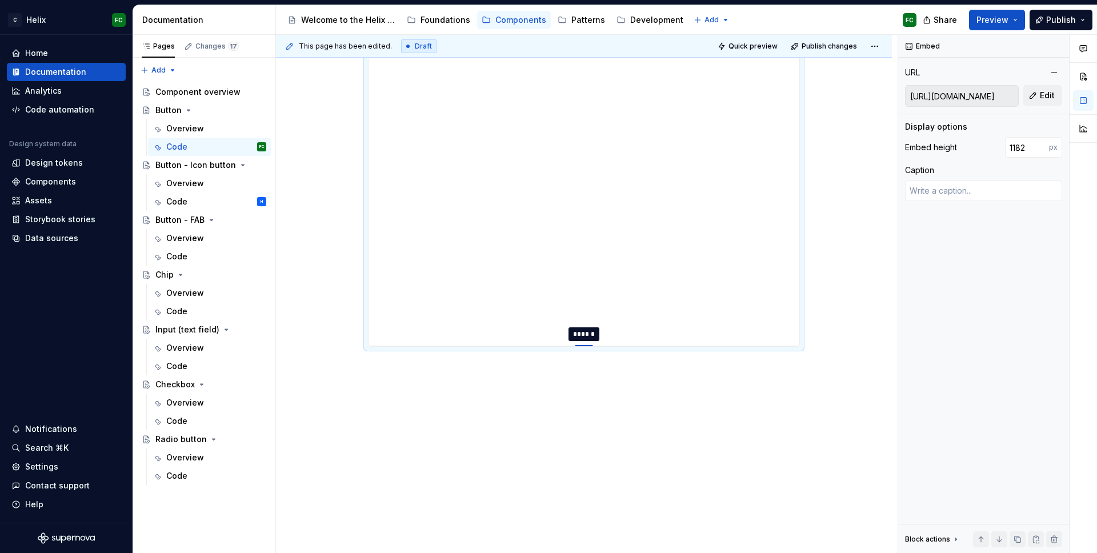
type textarea "*"
type input "1180"
type textarea "*"
type input "809"
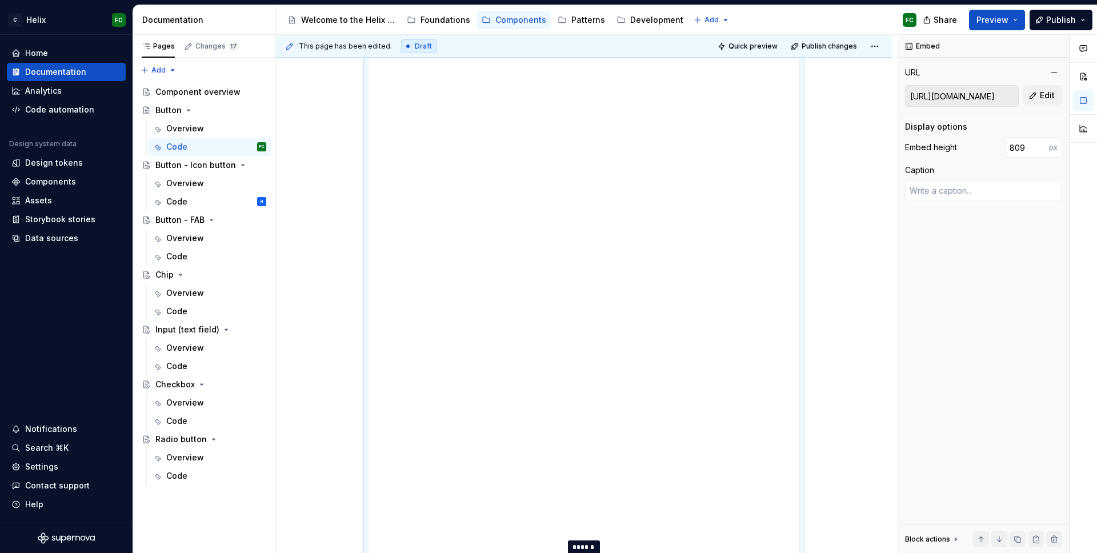
type textarea "*"
type input "774"
type textarea "*"
type input "718"
type textarea "*"
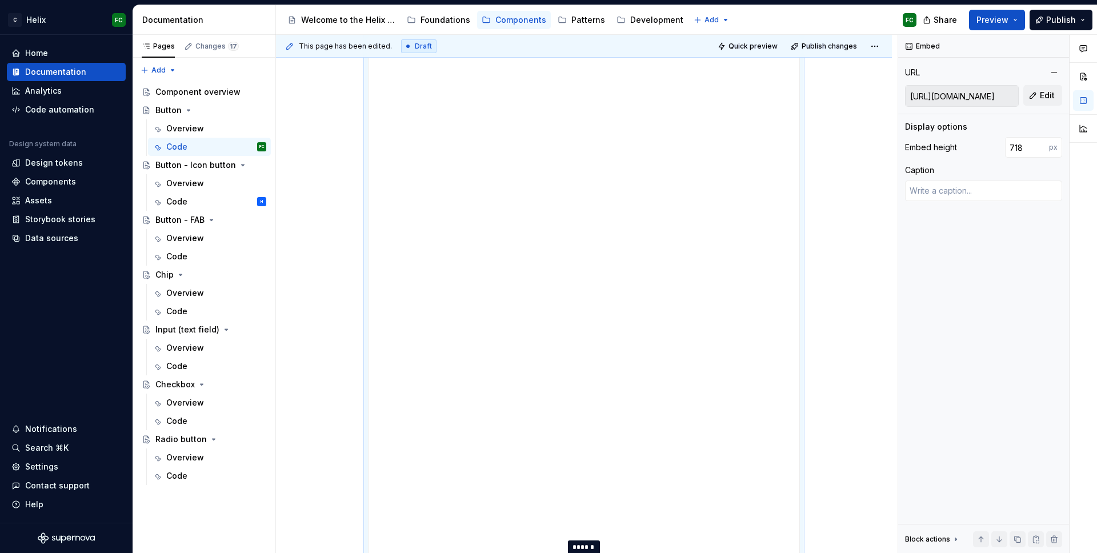
type input "621"
type textarea "*"
type input "332"
type textarea "*"
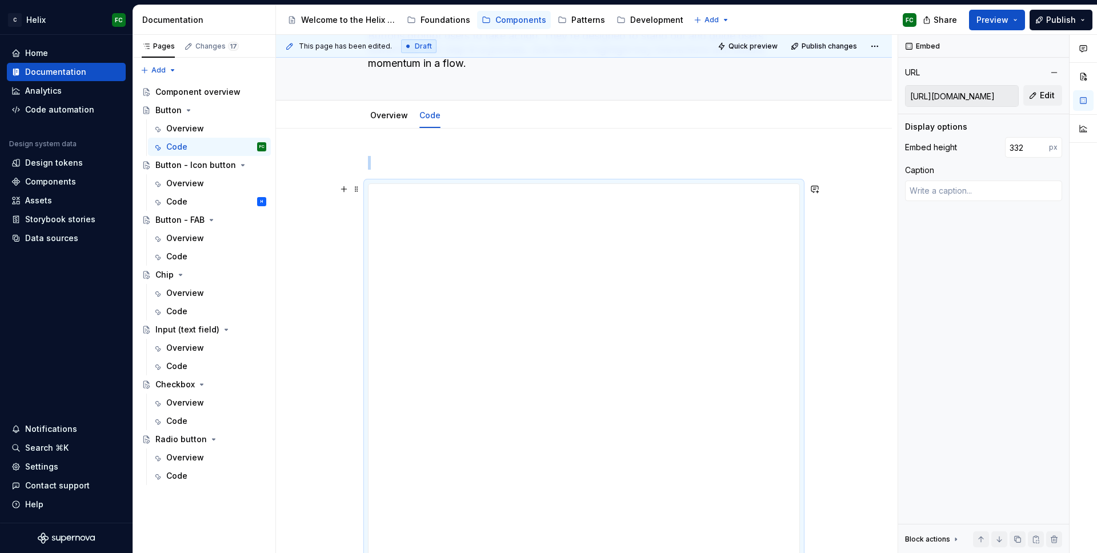
type input "147"
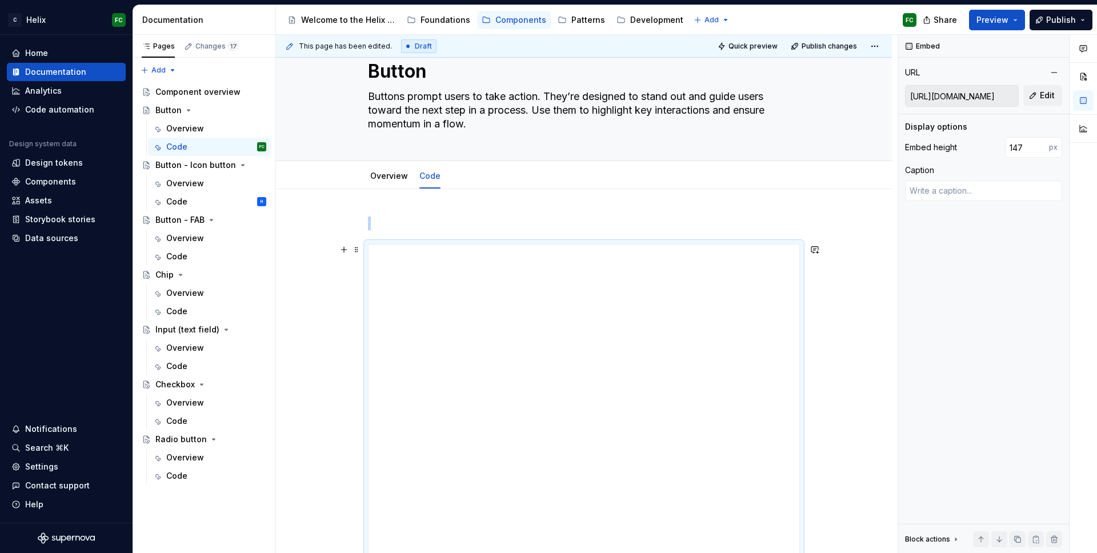
type textarea "*"
type input "100"
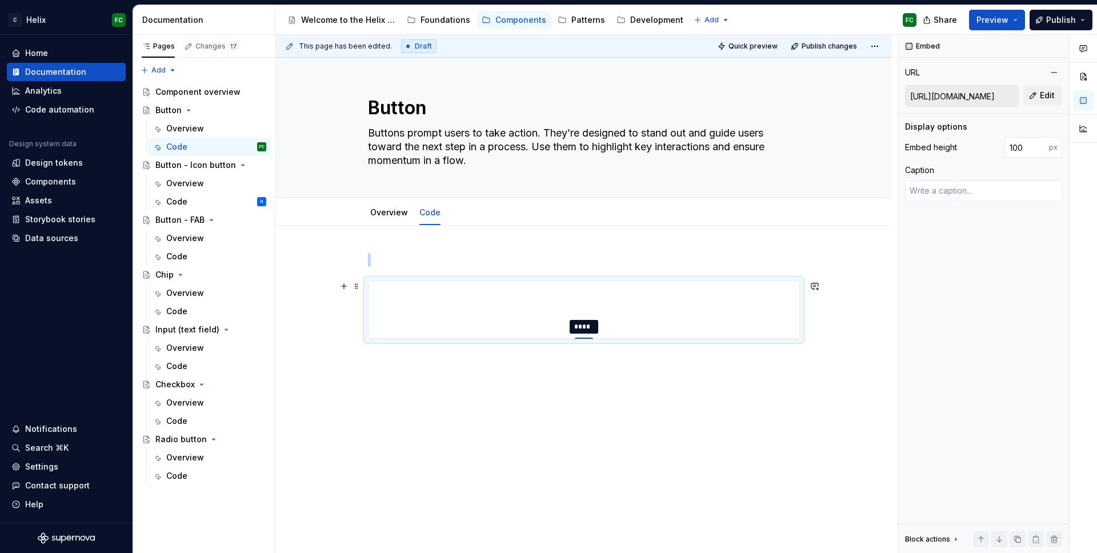
type textarea "*"
type input "107"
type textarea "*"
type input "108"
type textarea "*"
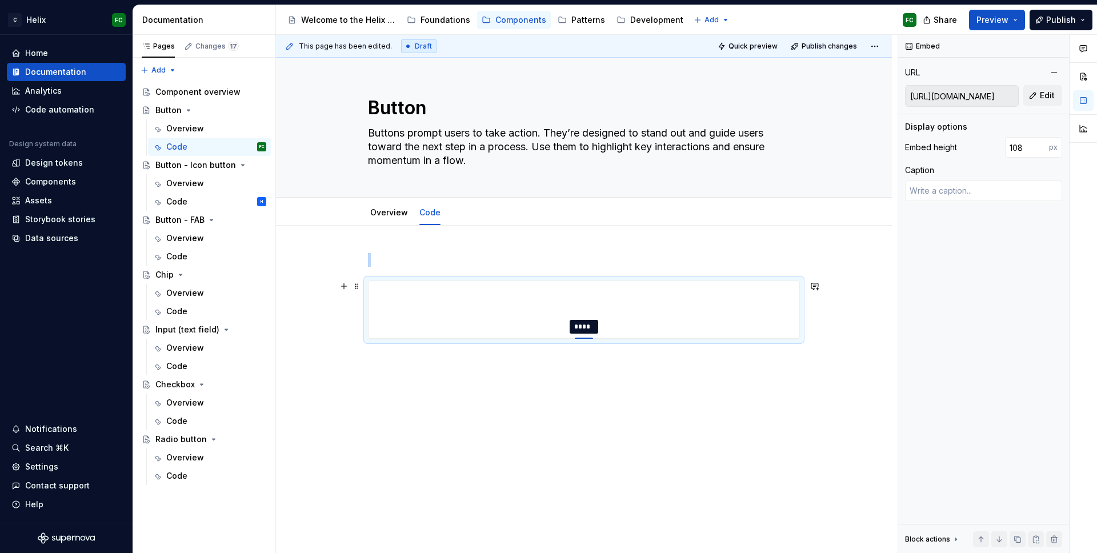
type input "118"
type textarea "*"
type input "128"
type textarea "*"
type input "131"
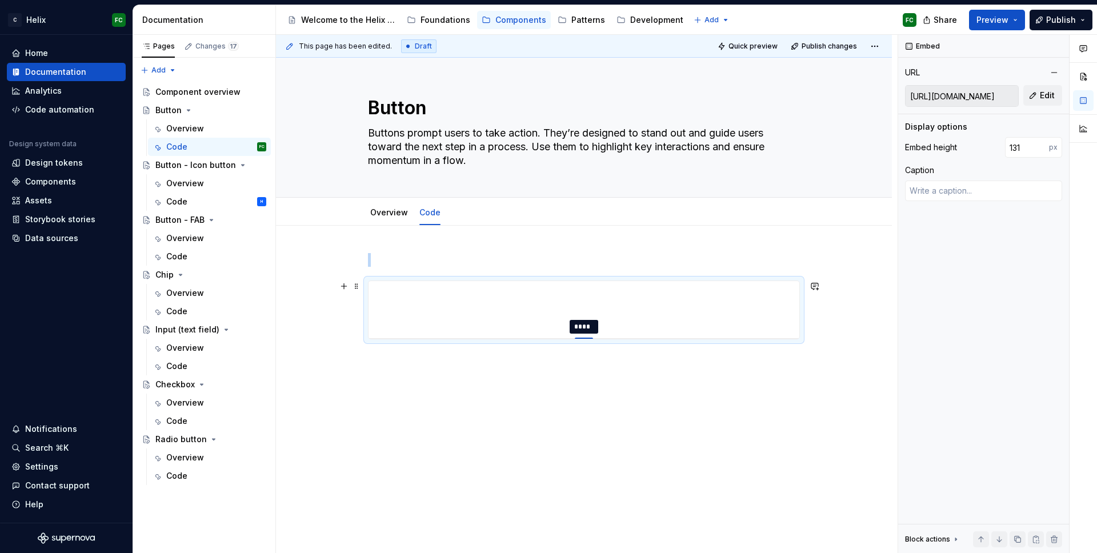
type textarea "*"
type input "134"
type textarea "*"
type input "138"
type textarea "*"
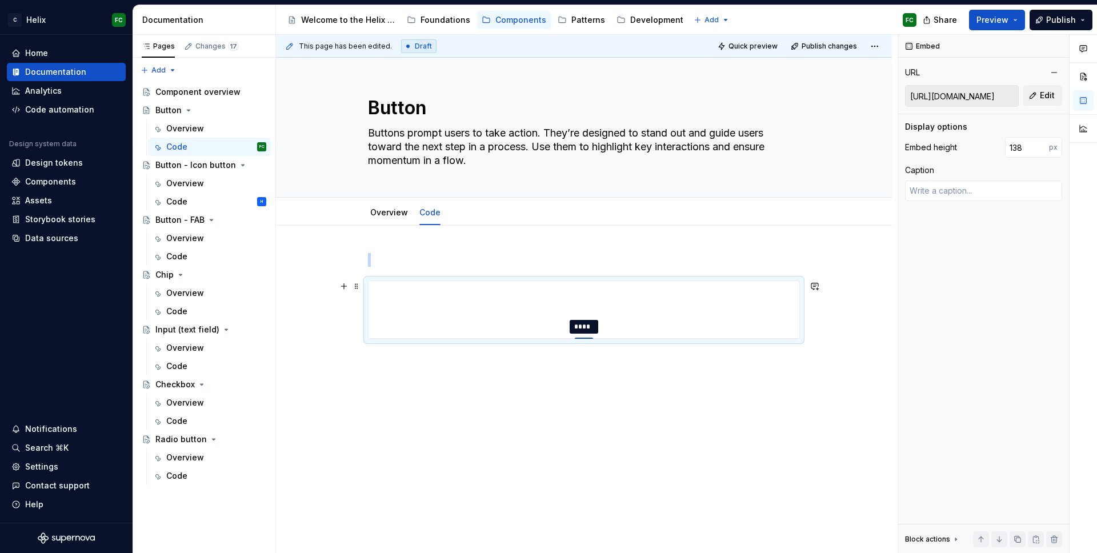
type input "139"
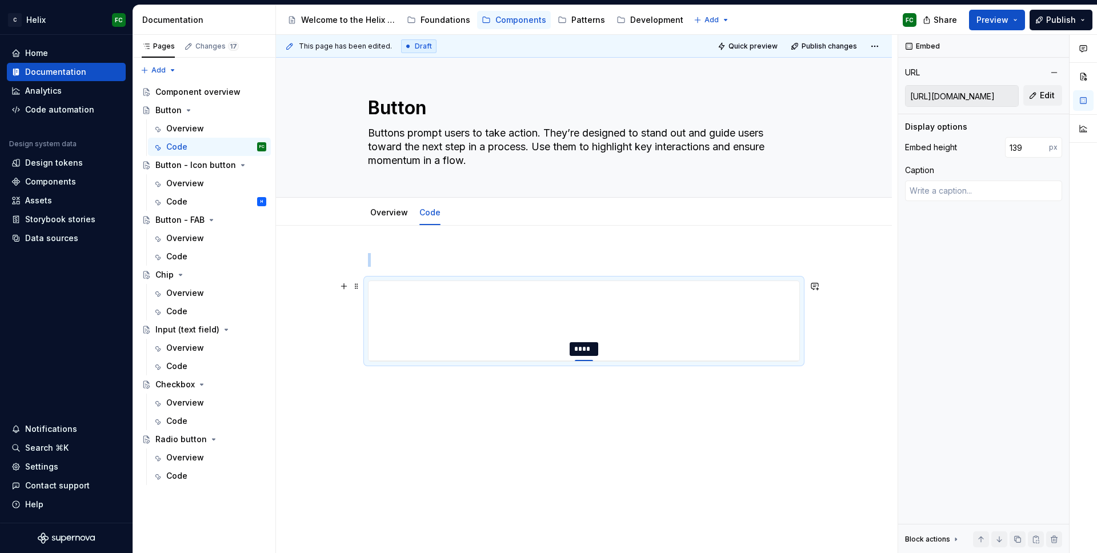
type textarea "*"
type input "140"
type textarea "*"
type input "141"
type textarea "*"
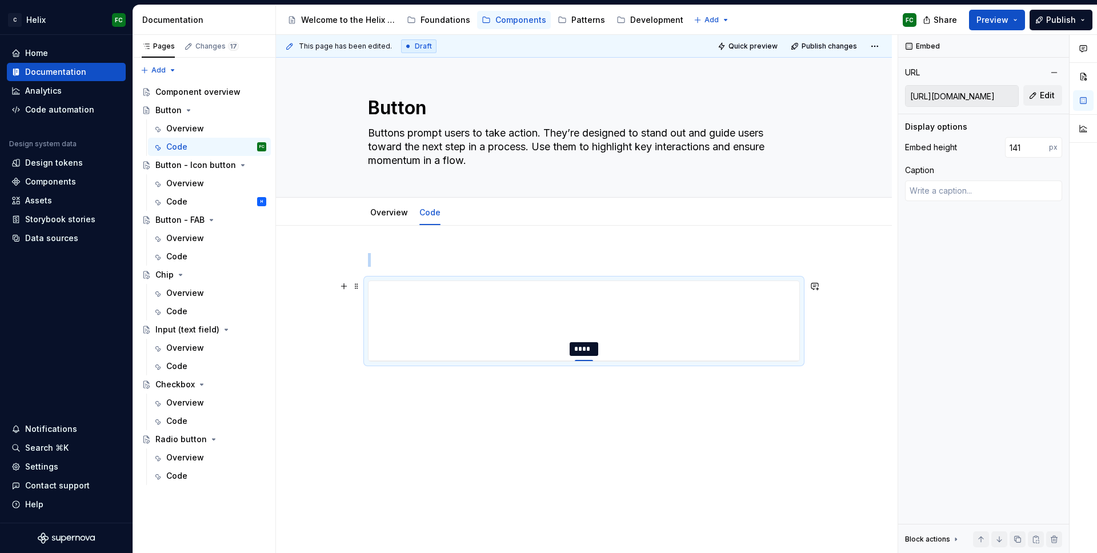
type input "142"
type textarea "*"
type input "143"
type textarea "*"
type input "144"
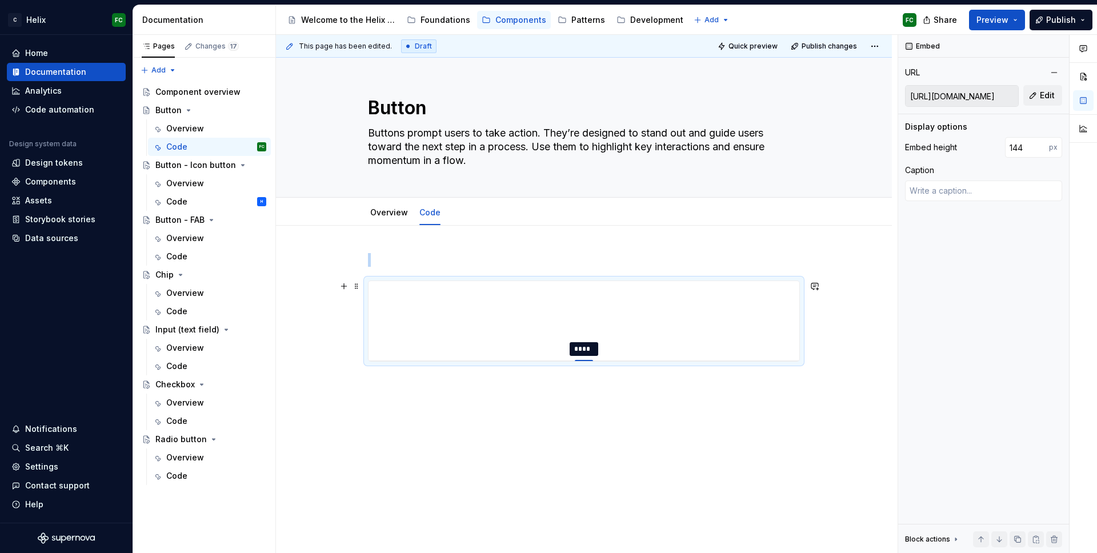
type textarea "*"
type input "146"
type textarea "*"
type input "147"
type textarea "*"
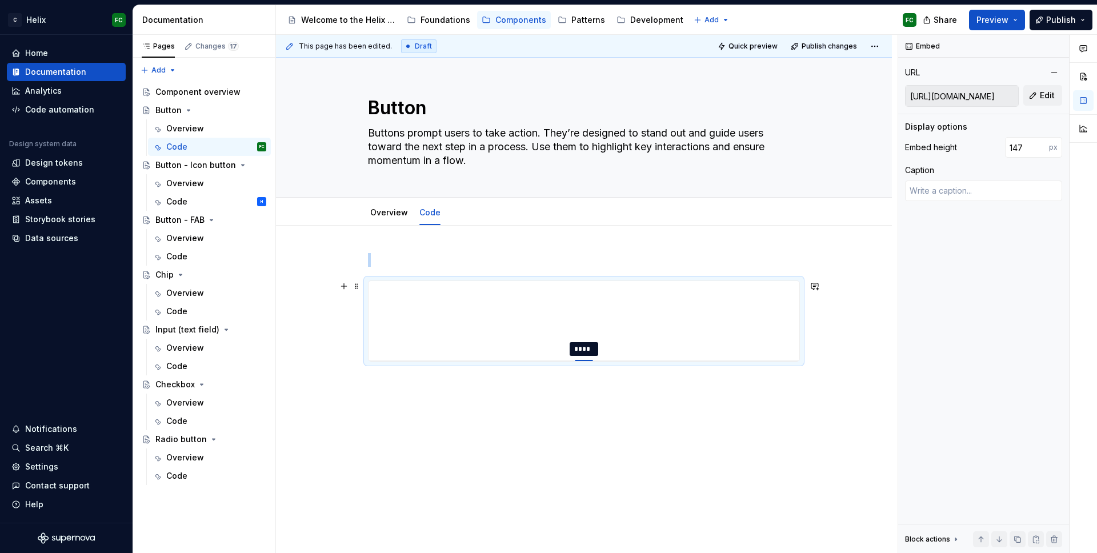
type input "148"
type textarea "*"
type input "152"
type textarea "*"
type input "153"
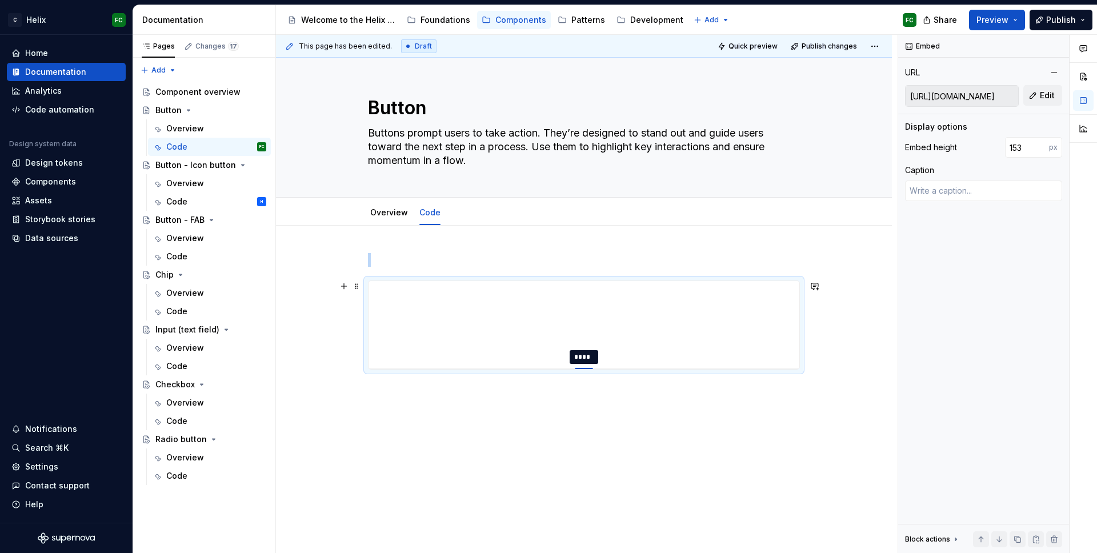
type textarea "*"
type input "156"
type textarea "*"
type input "159"
type textarea "*"
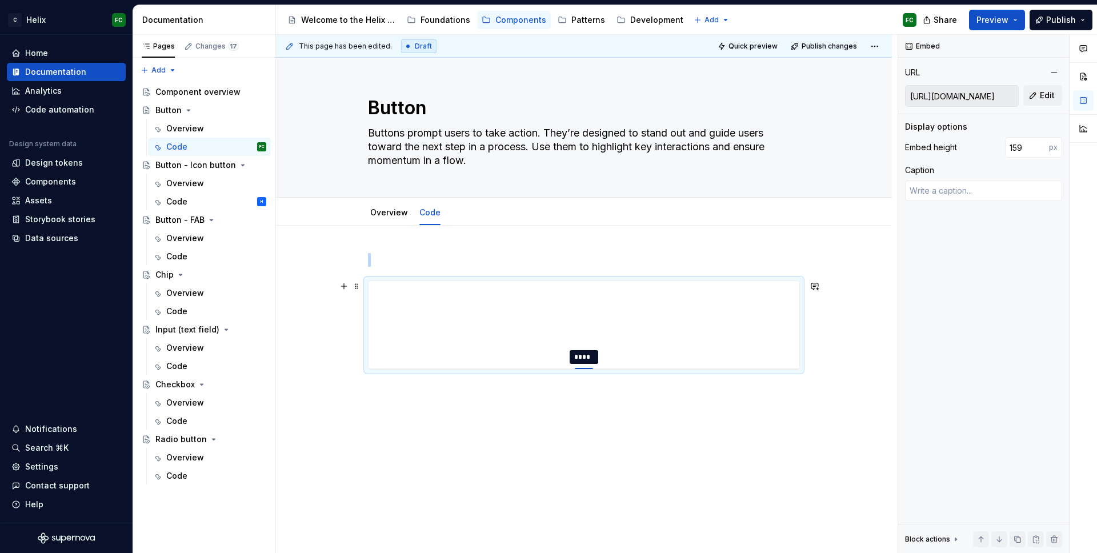
type input "162"
type textarea "*"
type input "167"
type textarea "*"
type input "172"
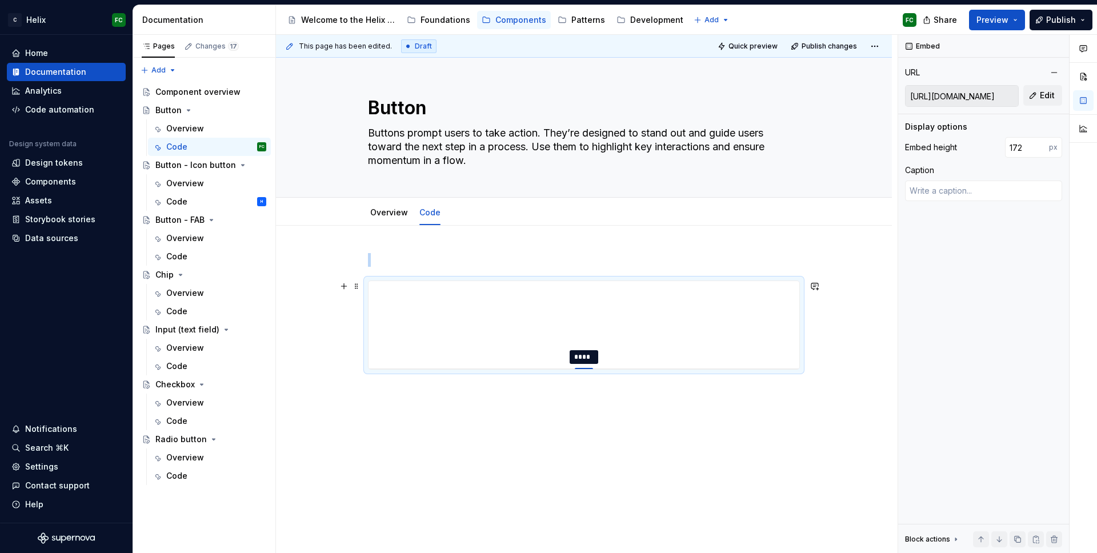
type textarea "*"
type input "179"
type textarea "*"
type input "190"
type textarea "*"
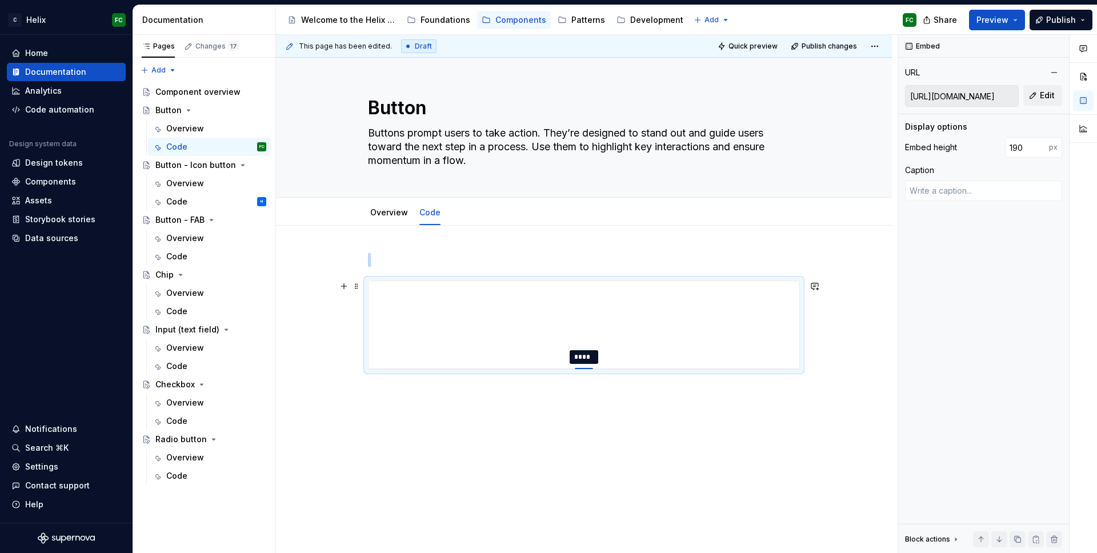
type input "197"
type textarea "*"
type input "205"
type textarea "*"
type input "211"
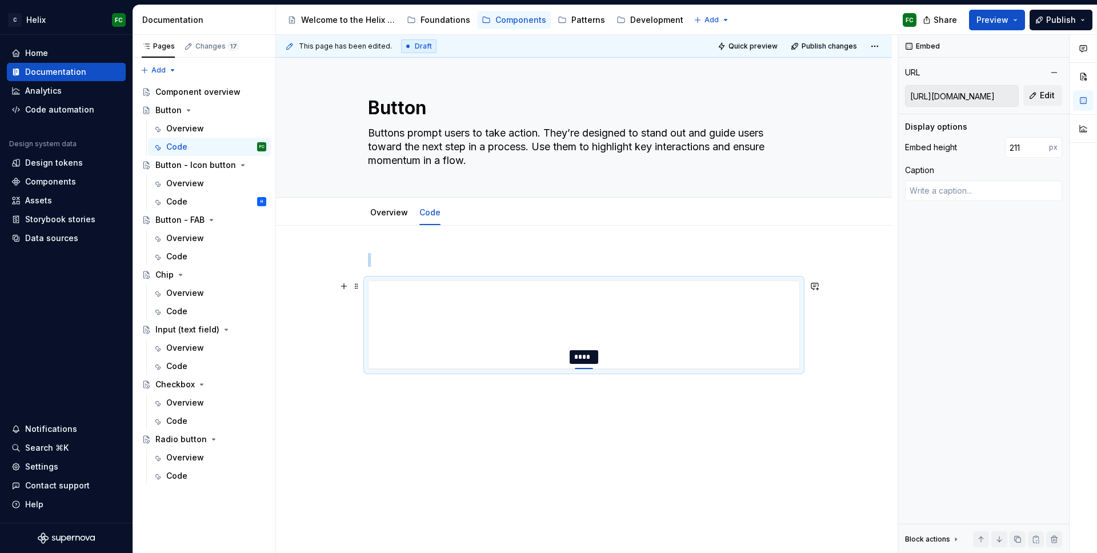
type textarea "*"
type input "219"
type textarea "*"
type input "228"
type textarea "*"
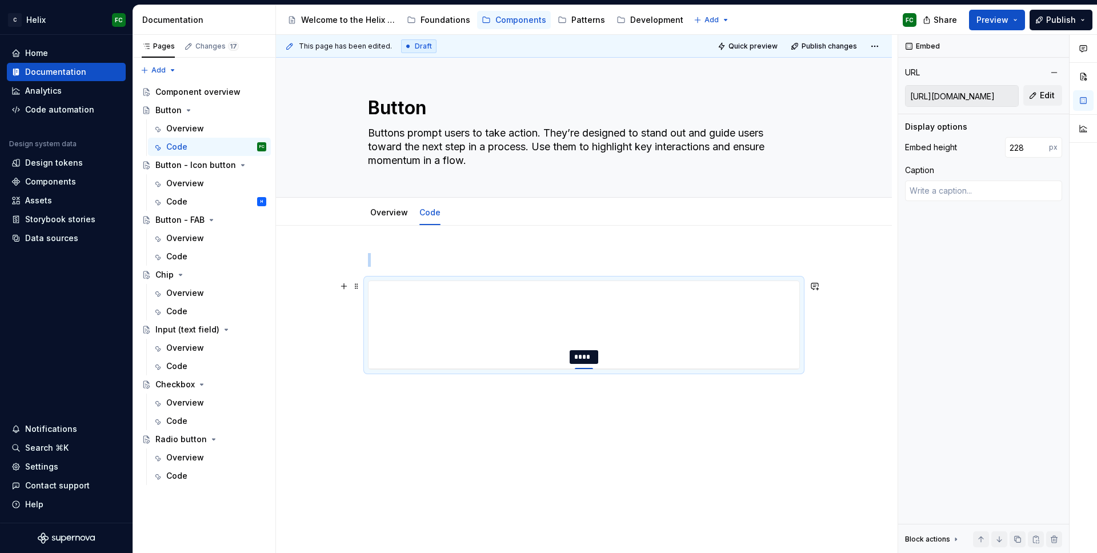
type input "234"
type textarea "*"
type input "241"
type textarea "*"
type input "252"
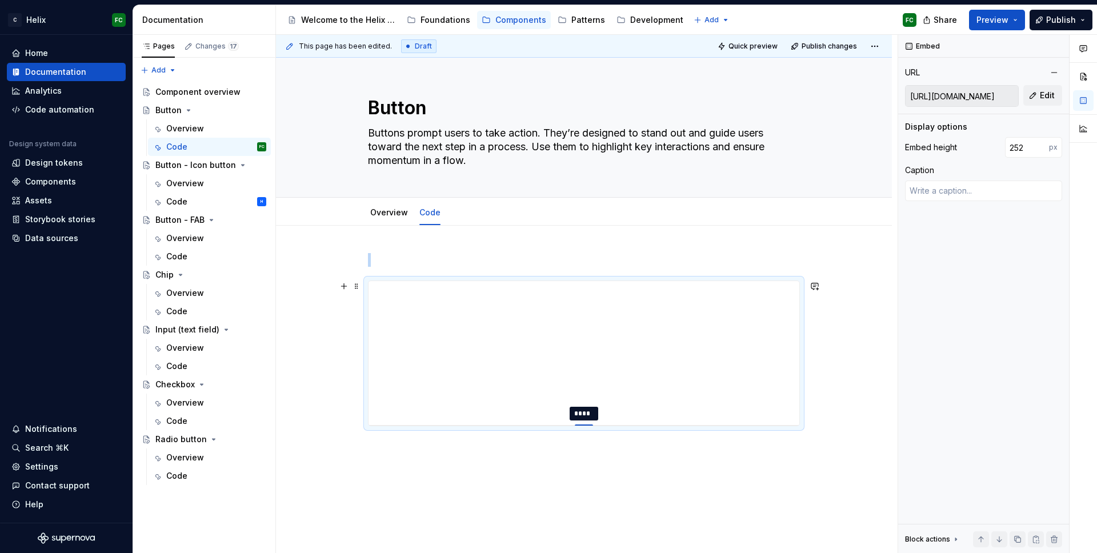
type textarea "*"
type input "261"
type textarea "*"
type input "275"
type textarea "*"
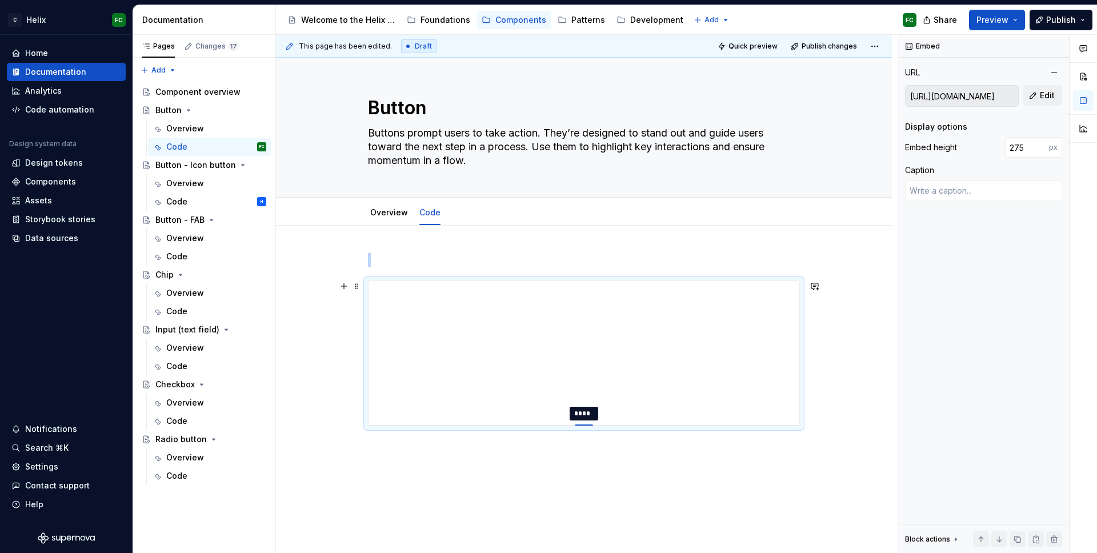
type input "283"
type textarea "*"
type input "289"
type textarea "*"
type input "299"
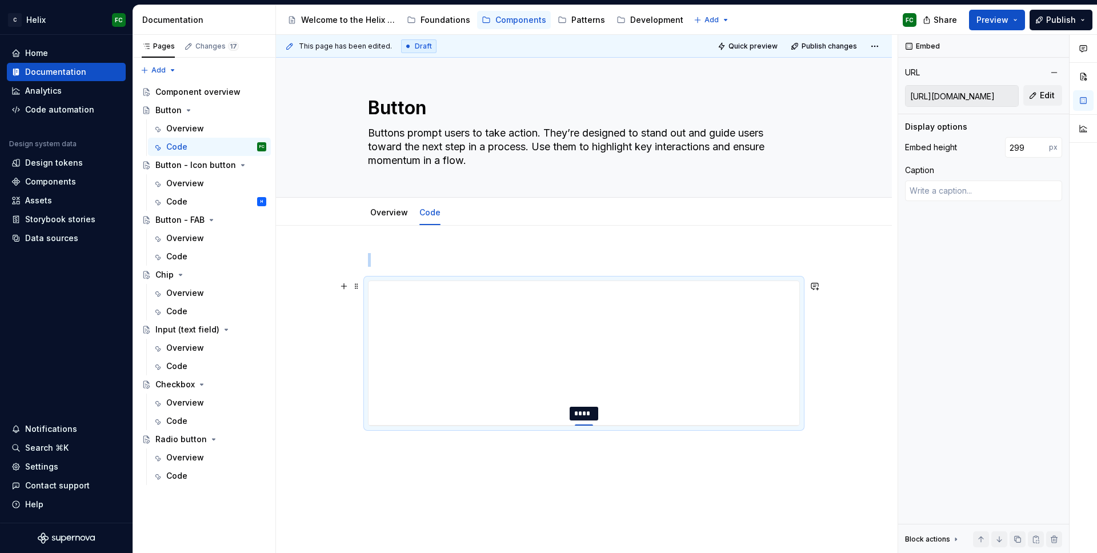
type textarea "*"
type input "306"
type textarea "*"
type input "313"
type textarea "*"
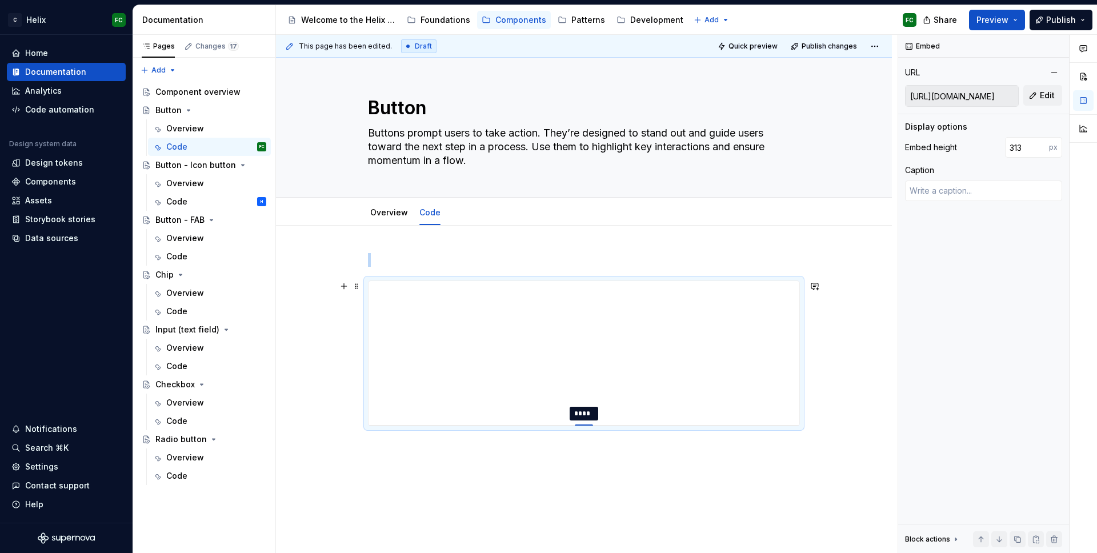
type input "320"
type textarea "*"
type input "324"
type textarea "*"
type input "327"
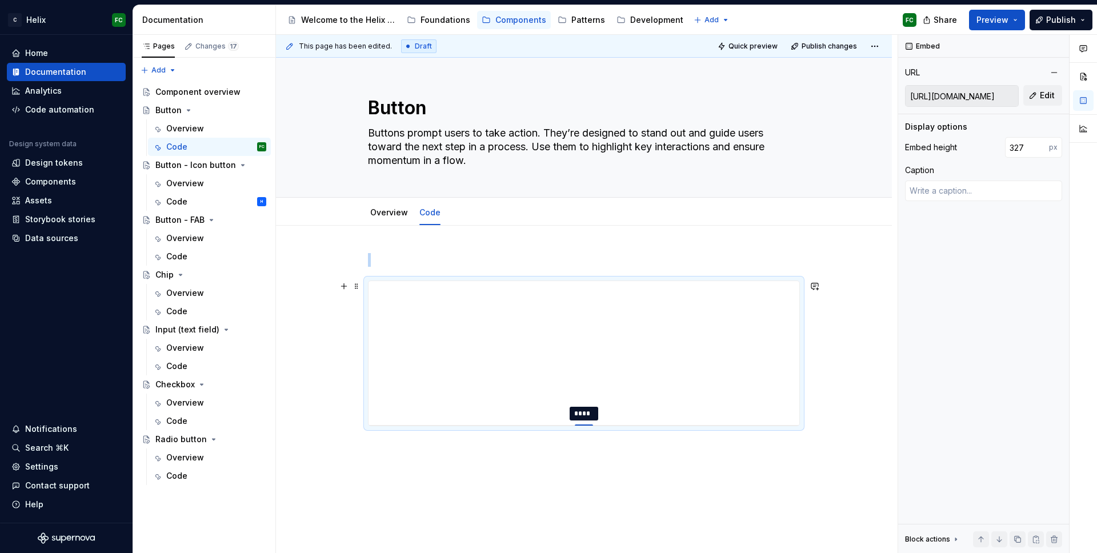
type textarea "*"
type input "328"
type textarea "*"
type input "329"
type textarea "*"
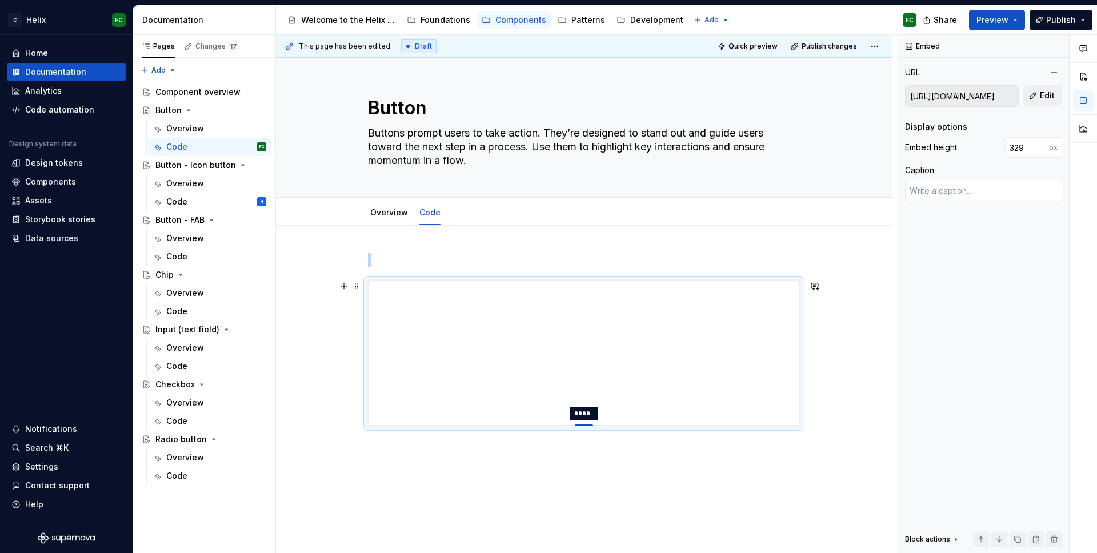
type input "332"
type textarea "*"
type input "338"
type textarea "*"
type input "341"
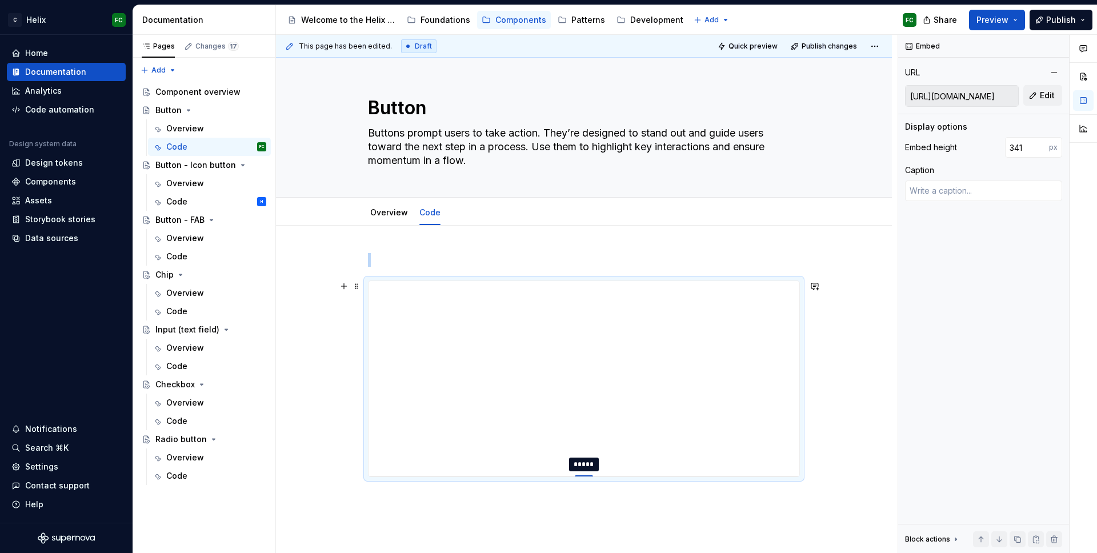
type textarea "*"
type input "342"
type textarea "*"
type input "341"
type textarea "*"
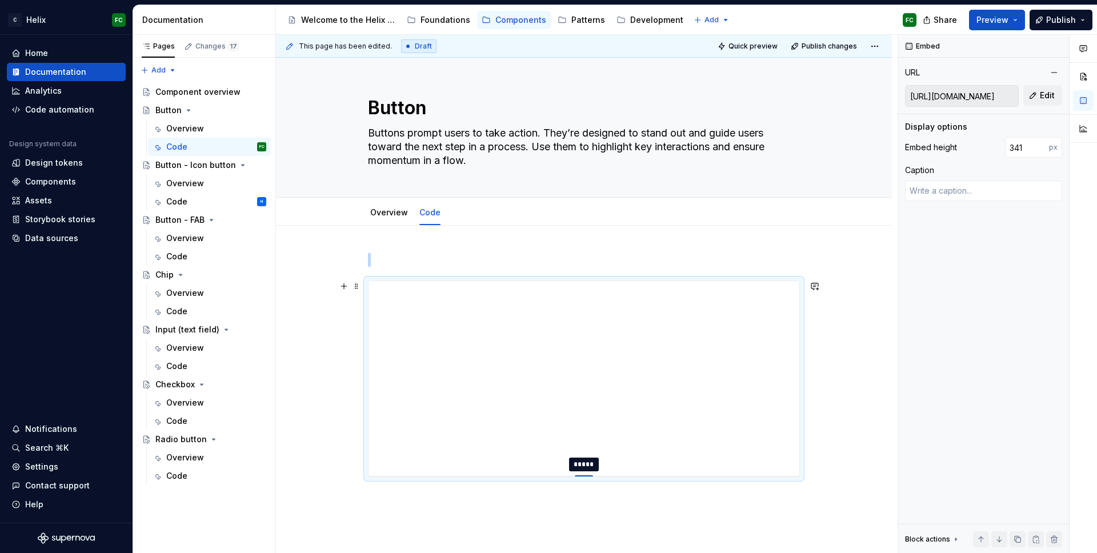
type input "338"
type textarea "*"
type input "329"
type textarea "*"
type input "300"
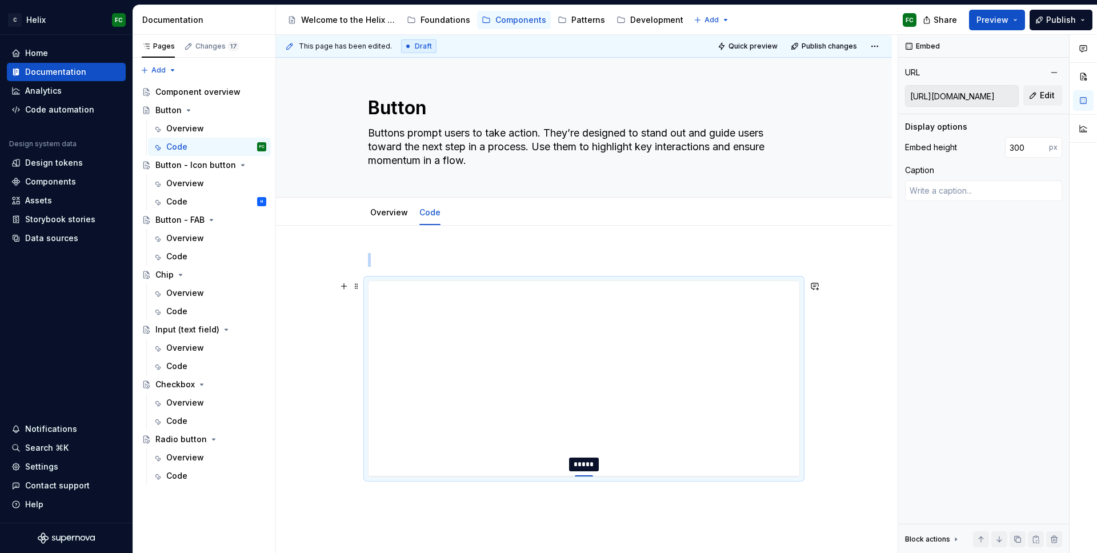
type textarea "*"
type input "289"
type textarea "*"
type input "252"
type textarea "*"
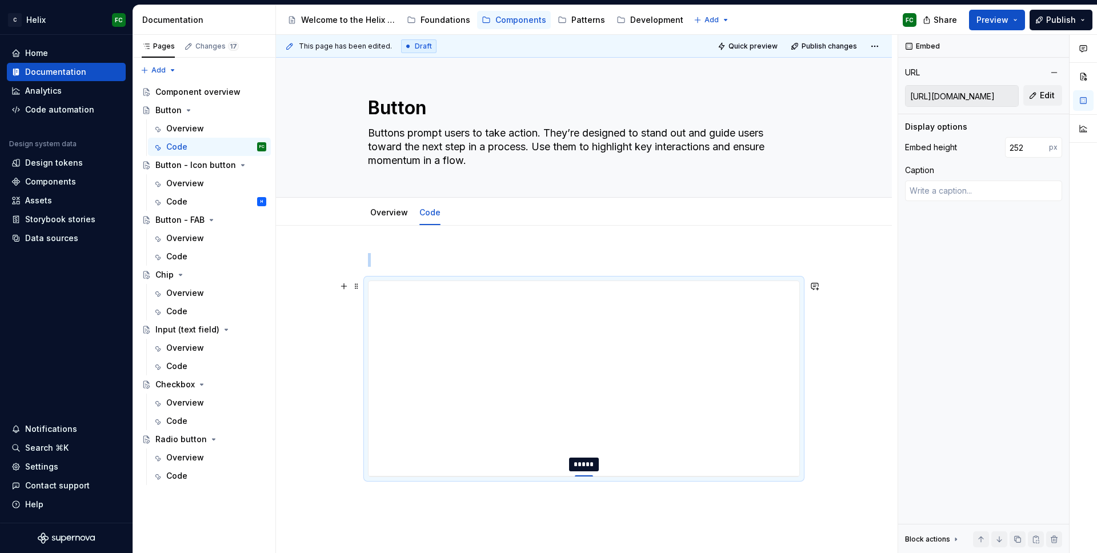
type input "241"
drag, startPoint x: 584, startPoint y: 346, endPoint x: 574, endPoint y: 520, distance: 174.0
click at [575, 520] on div at bounding box center [584, 519] width 18 height 2
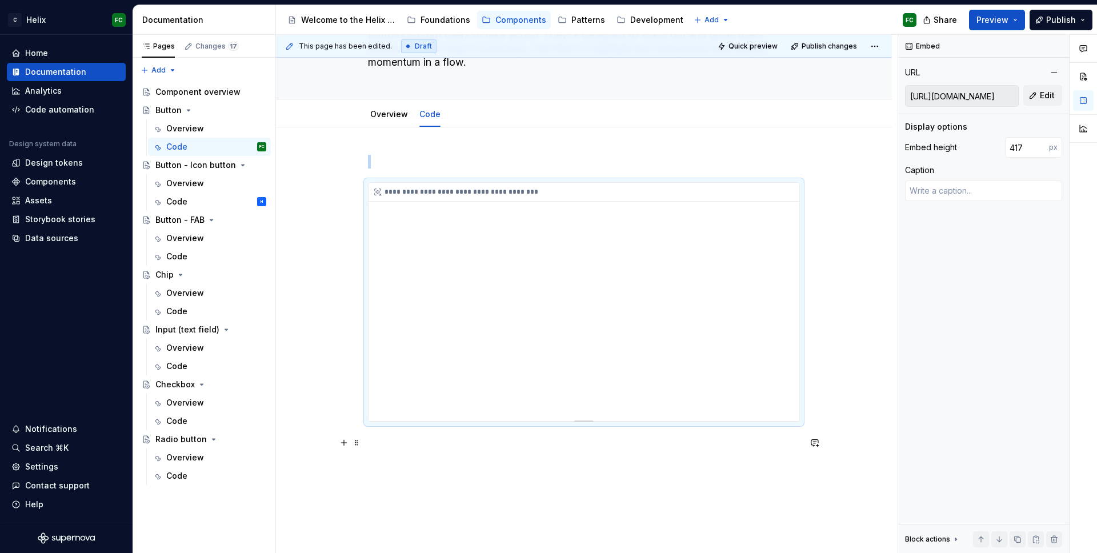
scroll to position [45, 0]
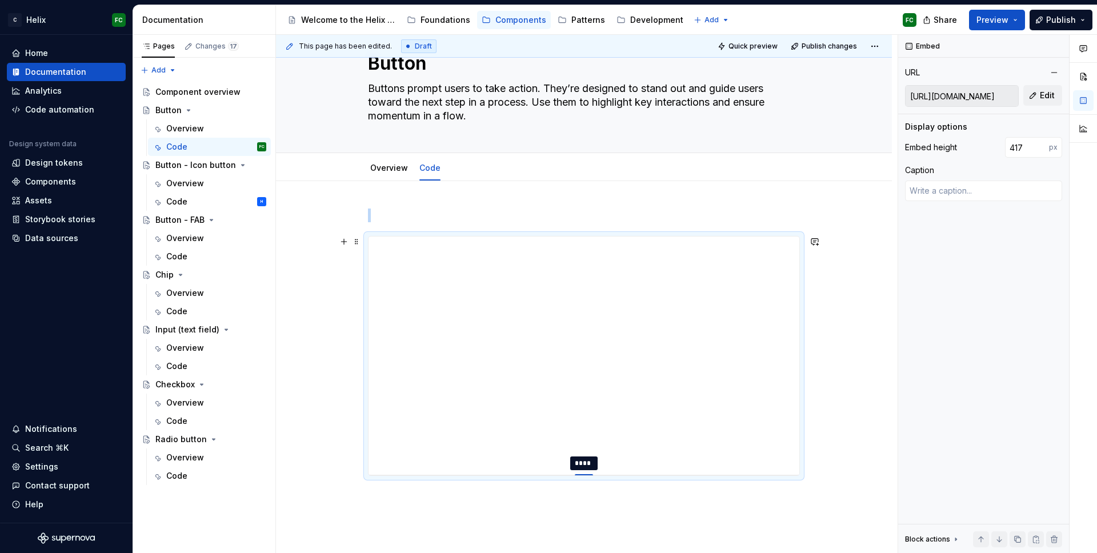
click at [588, 475] on div at bounding box center [584, 475] width 18 height 2
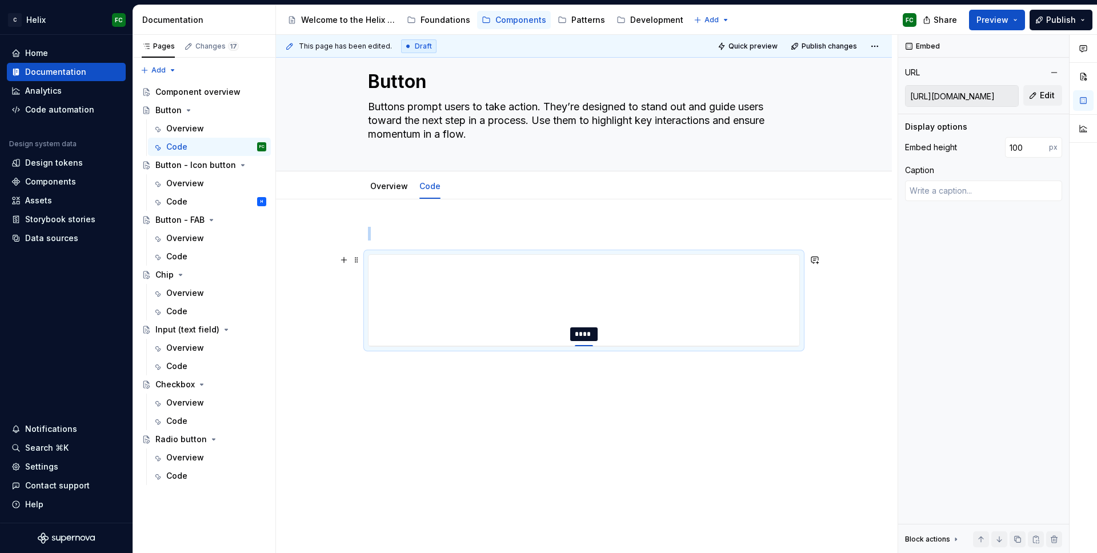
scroll to position [0, 0]
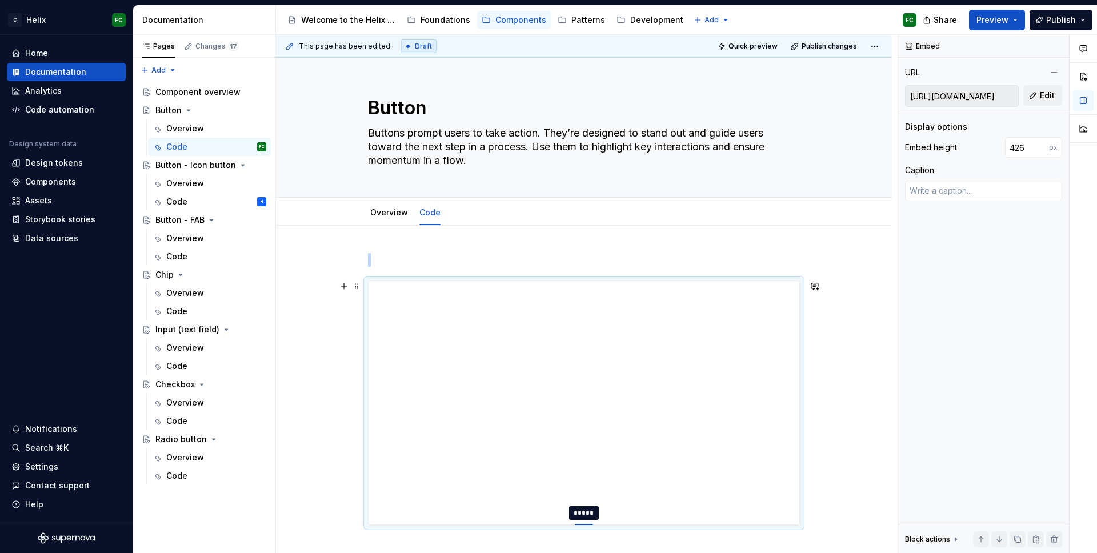
drag, startPoint x: 588, startPoint y: 475, endPoint x: 588, endPoint y: 525, distance: 49.7
click at [588, 525] on div at bounding box center [584, 525] width 18 height 2
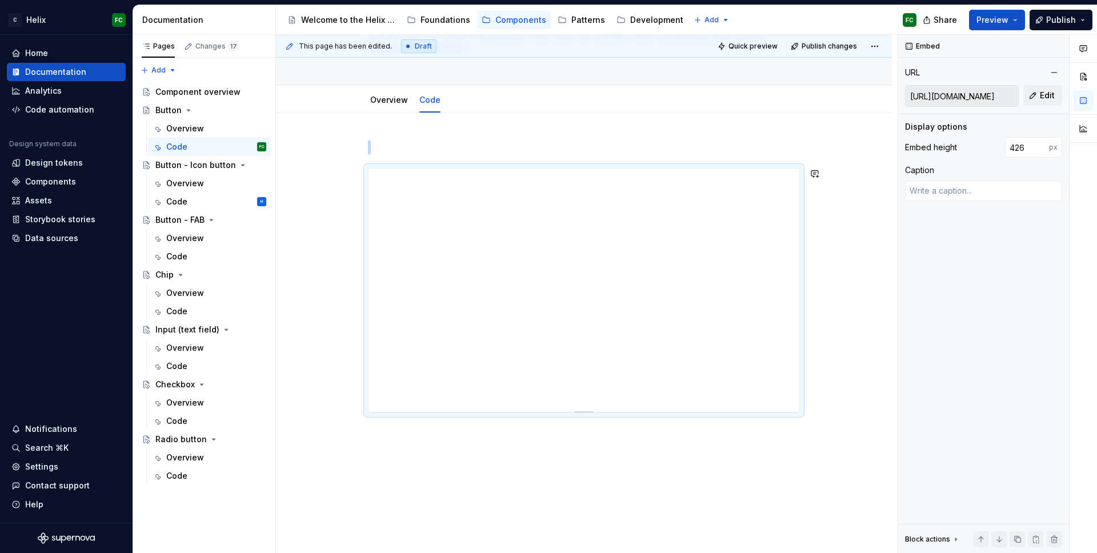
scroll to position [179, 0]
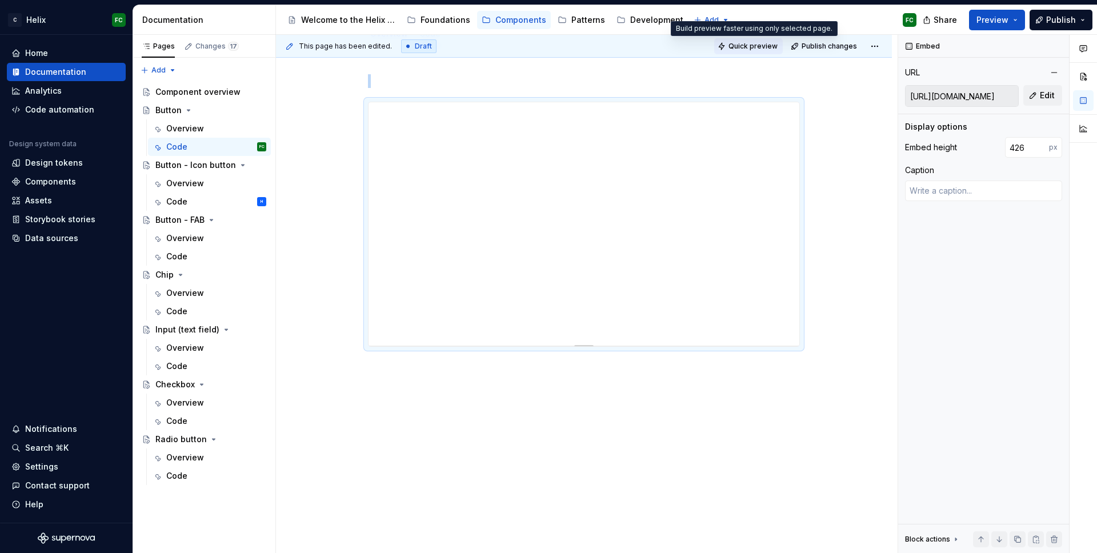
click at [765, 43] on span "Quick preview" at bounding box center [753, 46] width 49 height 9
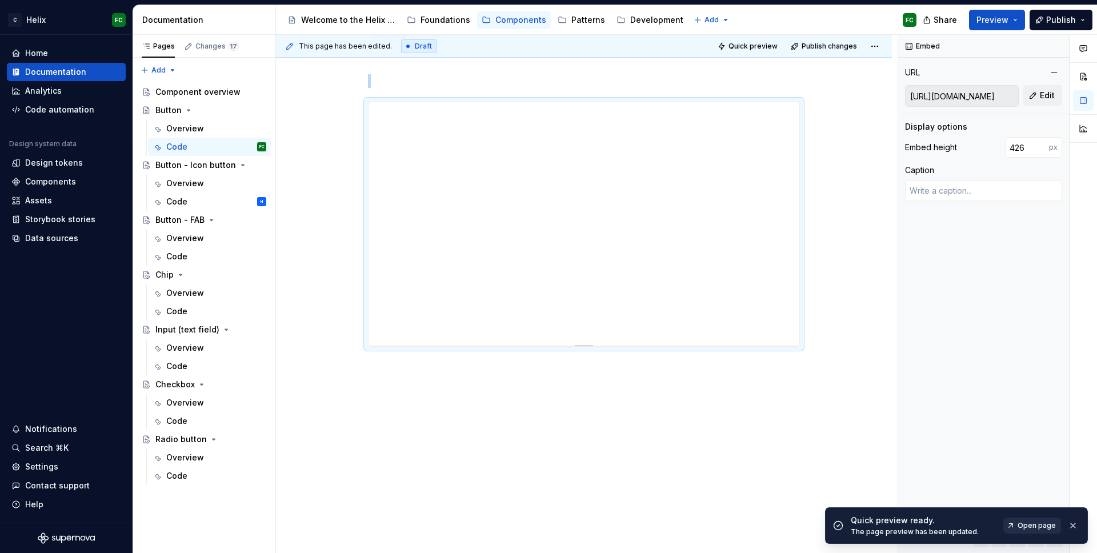
click at [1044, 529] on span "Open page" at bounding box center [1037, 525] width 38 height 9
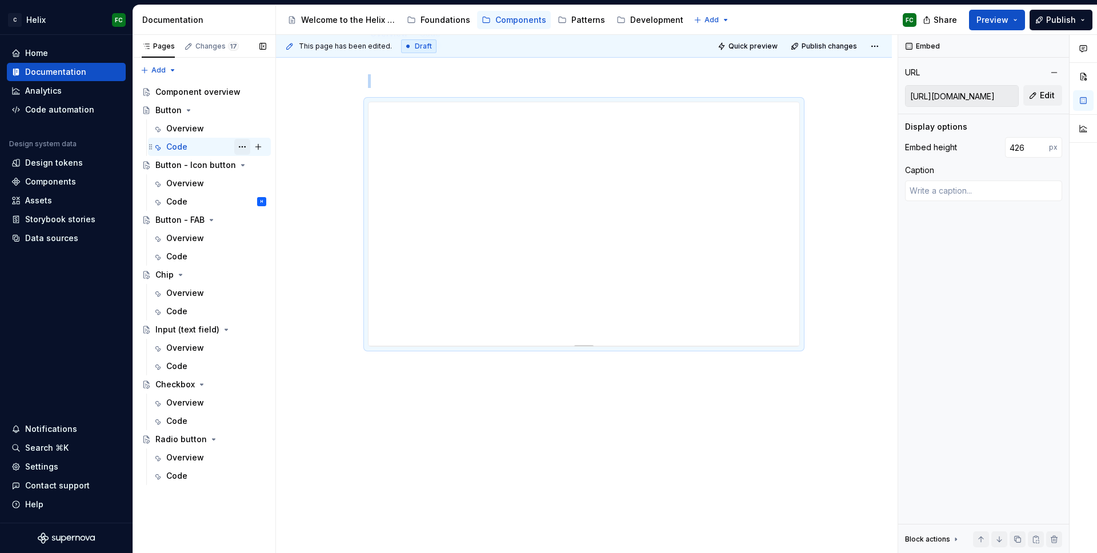
click at [247, 147] on button "Page tree" at bounding box center [242, 147] width 16 height 16
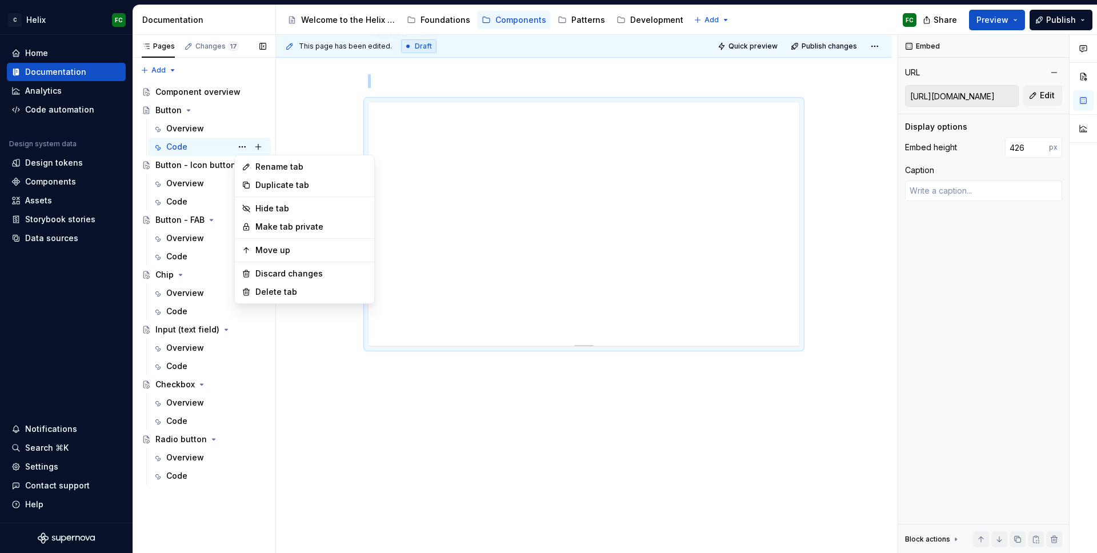
click at [214, 142] on div "Pages Changes 17 Add Accessibility guide for tree Page tree. Navigate the tree …" at bounding box center [204, 294] width 143 height 519
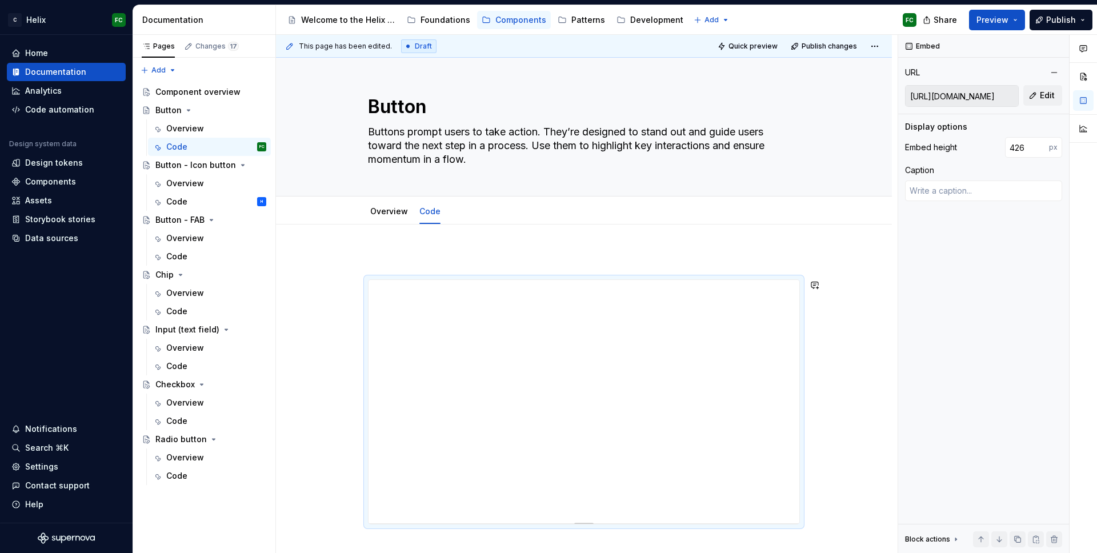
scroll to position [0, 0]
click at [243, 149] on button "Page tree" at bounding box center [242, 147] width 16 height 16
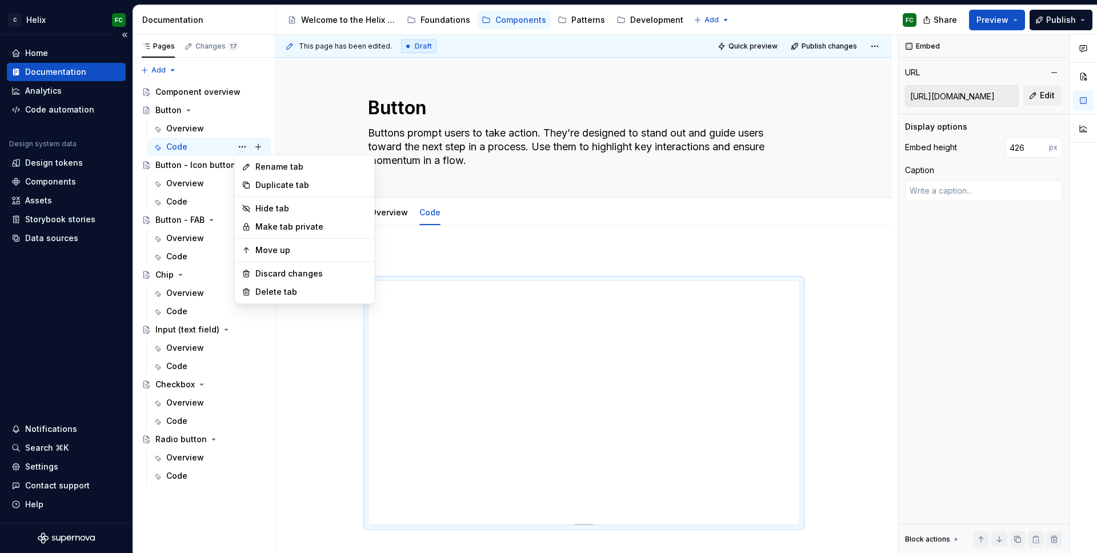
click at [70, 361] on html "C Helix FC Home Documentation Analytics Code automation Design system data Desi…" at bounding box center [548, 276] width 1097 height 553
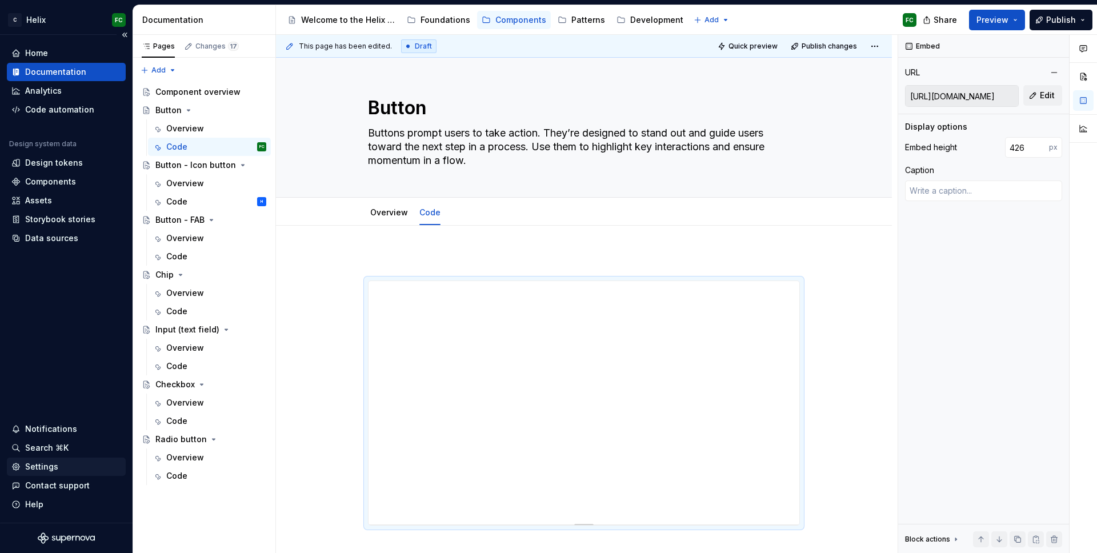
click at [45, 467] on div "Settings" at bounding box center [41, 466] width 33 height 11
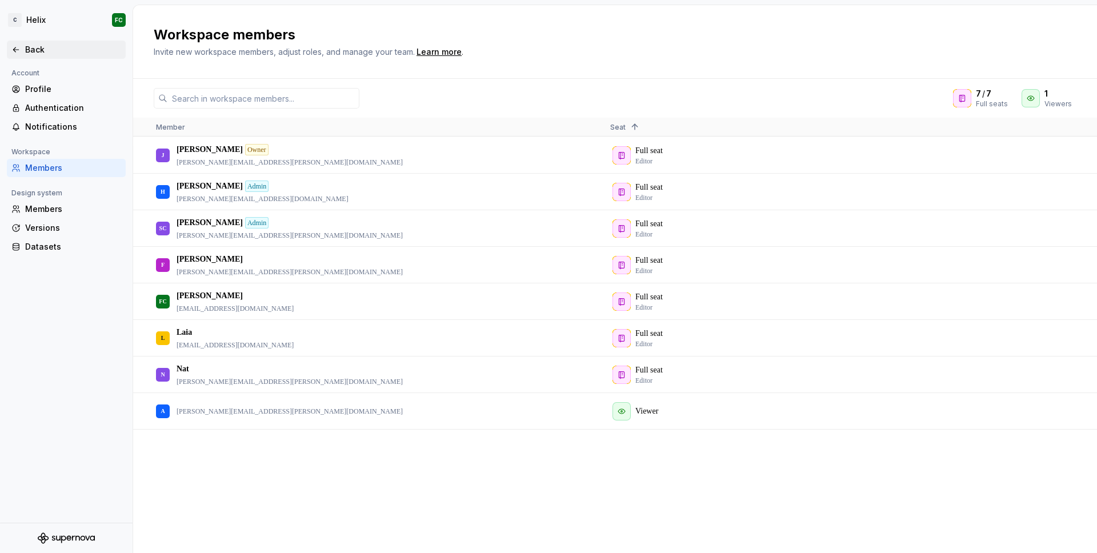
click at [35, 43] on div "Back" at bounding box center [66, 50] width 119 height 18
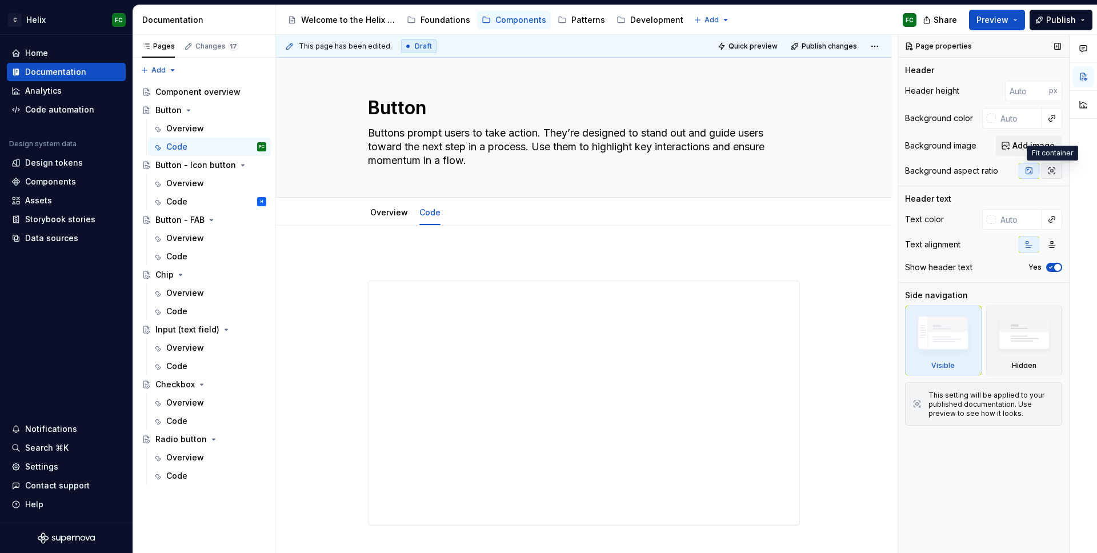
click at [1051, 174] on icon "button" at bounding box center [1052, 170] width 9 height 9
click at [1030, 174] on icon "button" at bounding box center [1029, 170] width 9 height 9
click at [1040, 341] on img at bounding box center [1025, 336] width 66 height 50
click at [948, 335] on img at bounding box center [943, 336] width 66 height 50
click at [1051, 245] on icon "button" at bounding box center [1052, 244] width 9 height 9
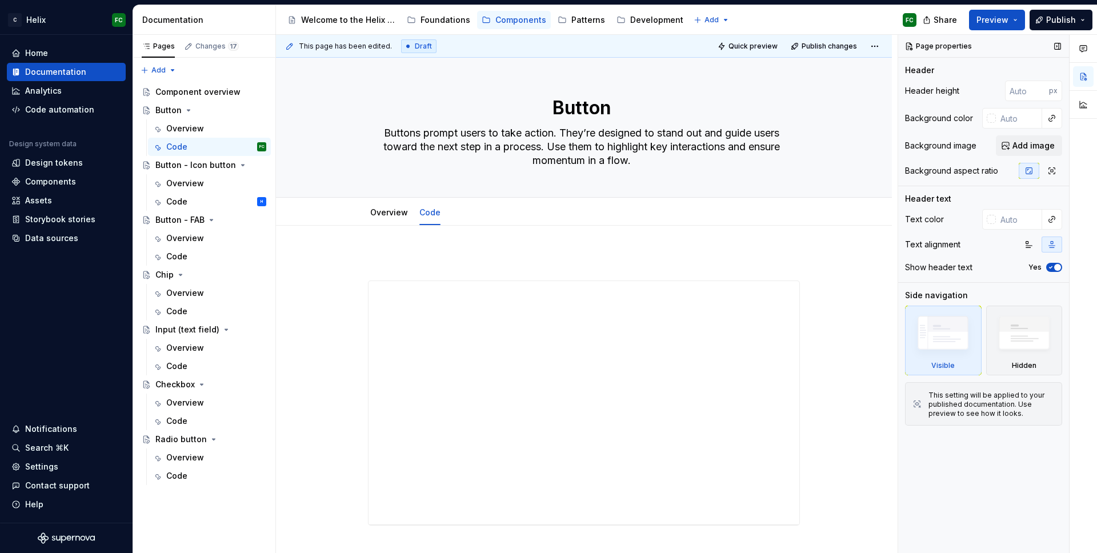
click at [1051, 245] on icon "button" at bounding box center [1052, 244] width 9 height 9
click at [1031, 248] on icon "button" at bounding box center [1029, 244] width 9 height 9
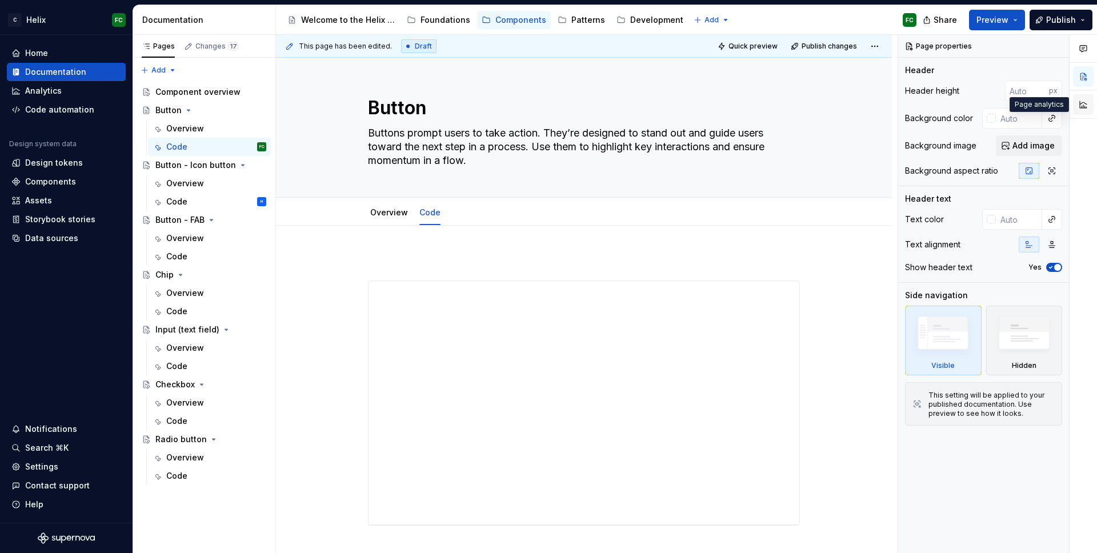
click at [1086, 107] on button "button" at bounding box center [1083, 104] width 21 height 21
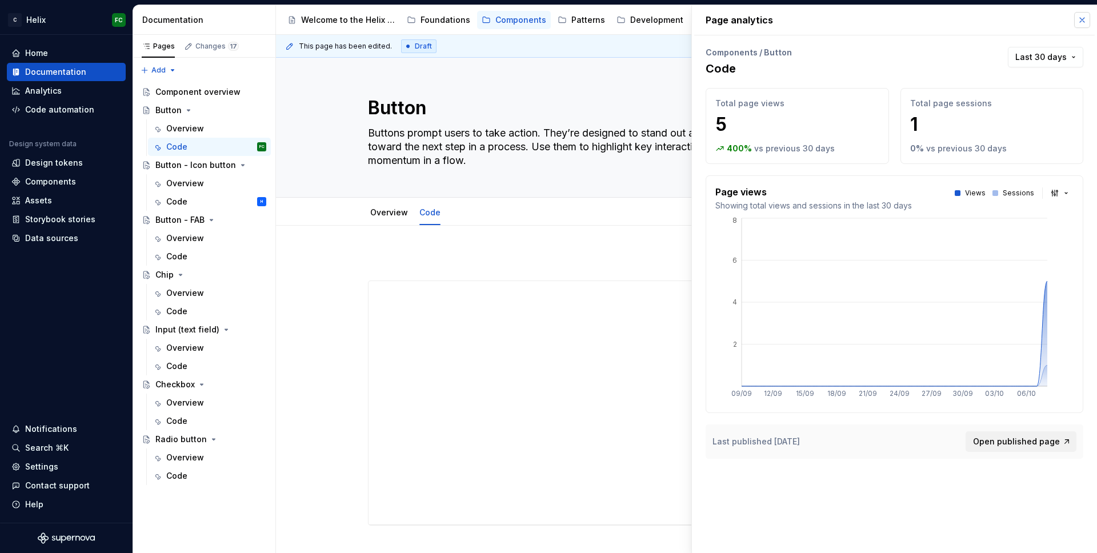
click at [1087, 21] on button "button" at bounding box center [1082, 20] width 16 height 16
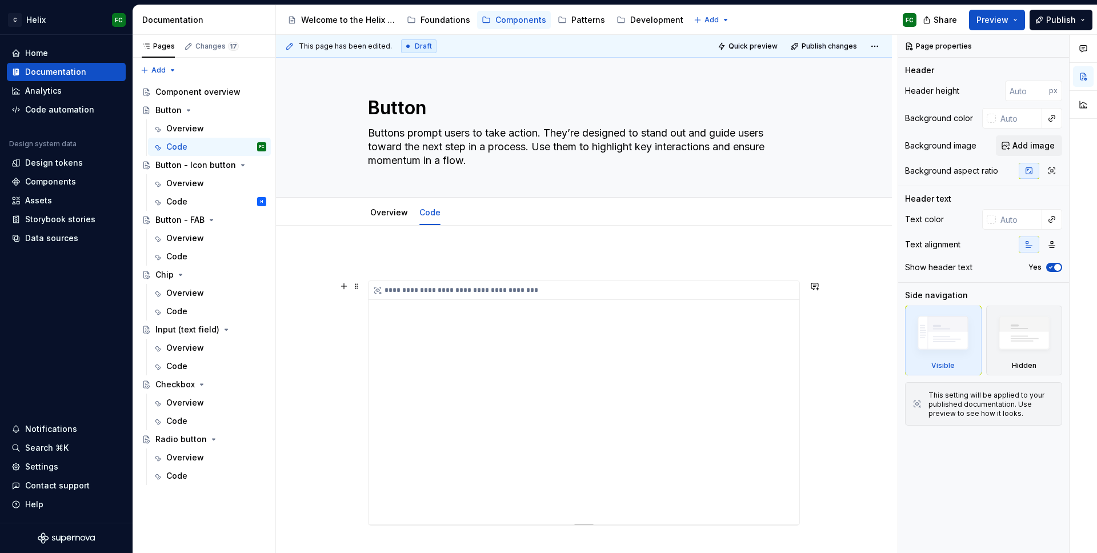
click at [614, 284] on div "**********" at bounding box center [584, 290] width 431 height 19
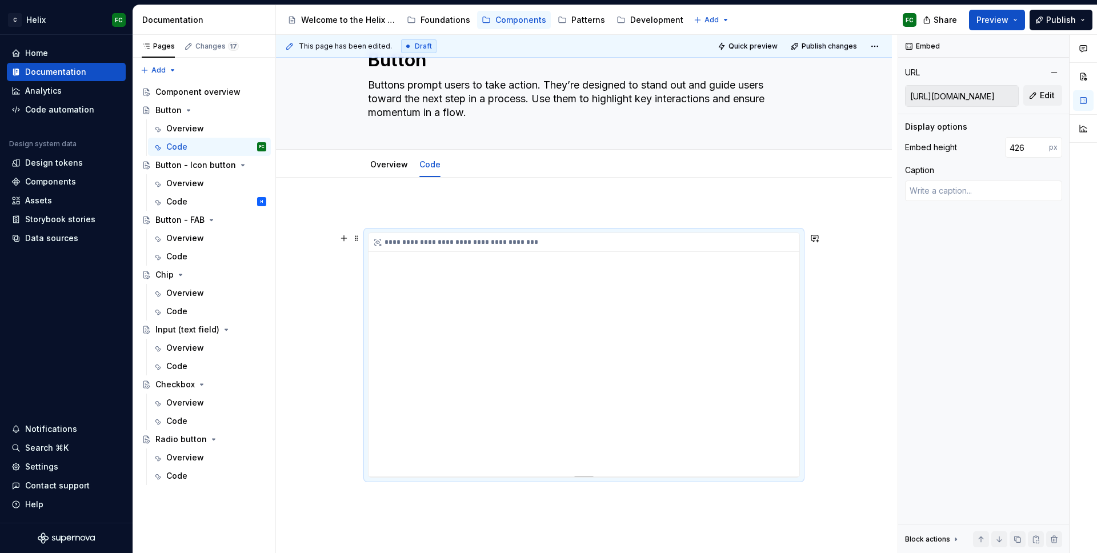
scroll to position [47, 0]
click at [865, 294] on div "**********" at bounding box center [584, 431] width 616 height 507
click at [190, 459] on div "Overview" at bounding box center [185, 457] width 38 height 11
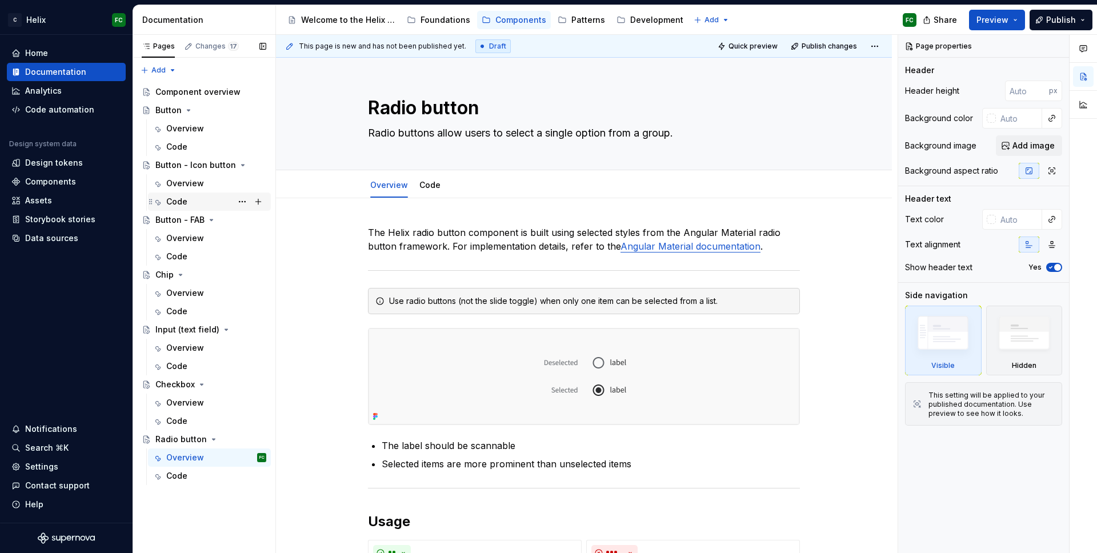
click at [206, 203] on div "Code H" at bounding box center [216, 202] width 100 height 16
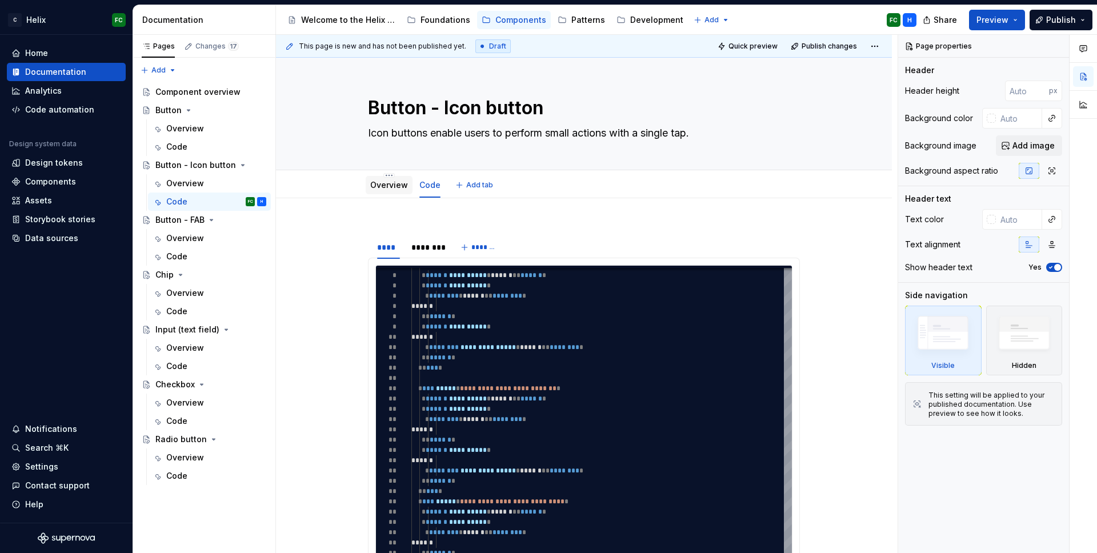
click at [404, 187] on link "Overview" at bounding box center [389, 185] width 38 height 10
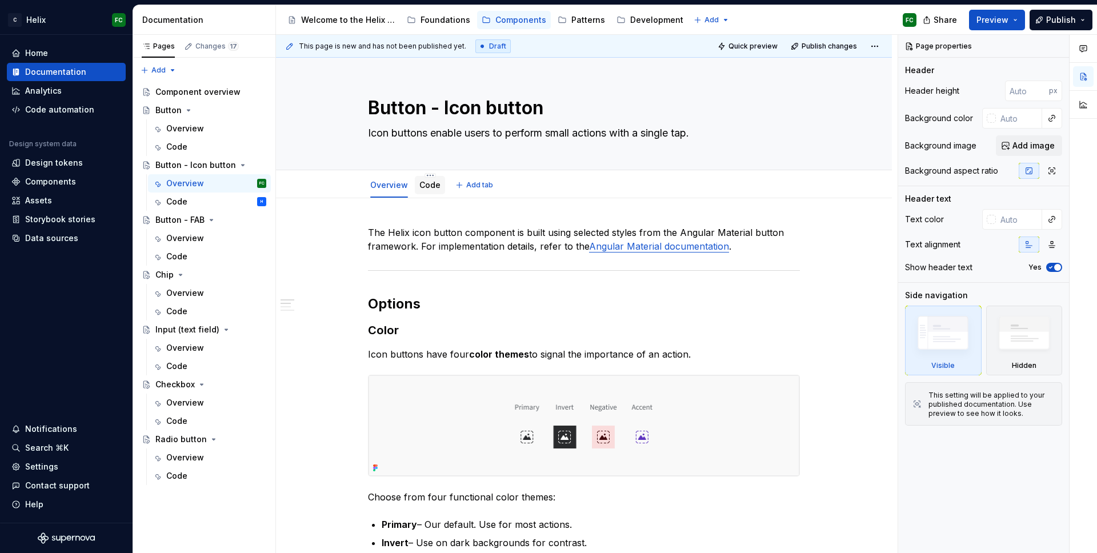
click at [432, 185] on link "Code" at bounding box center [429, 185] width 21 height 10
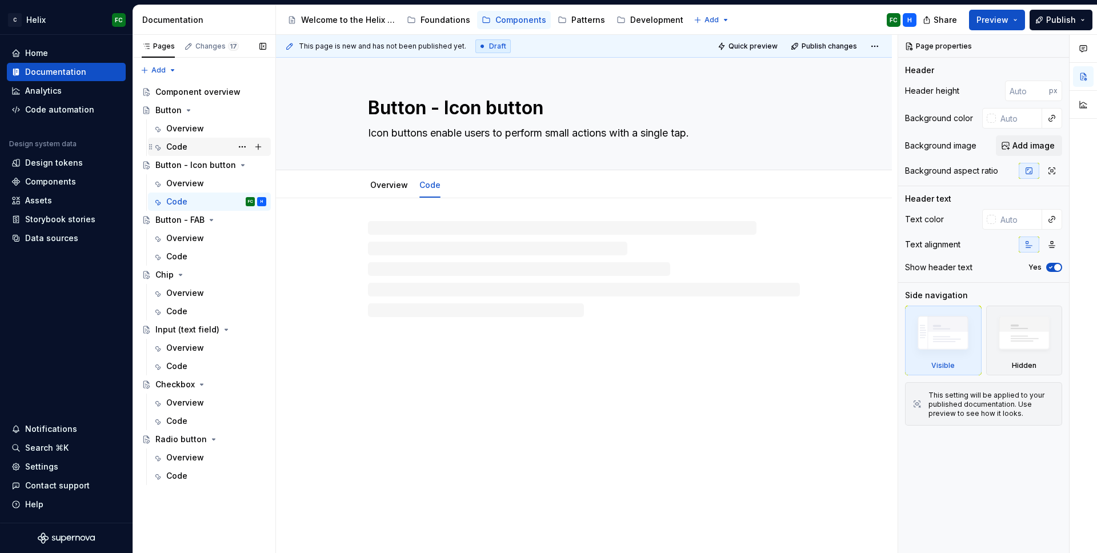
click at [179, 150] on div "Code" at bounding box center [176, 146] width 21 height 11
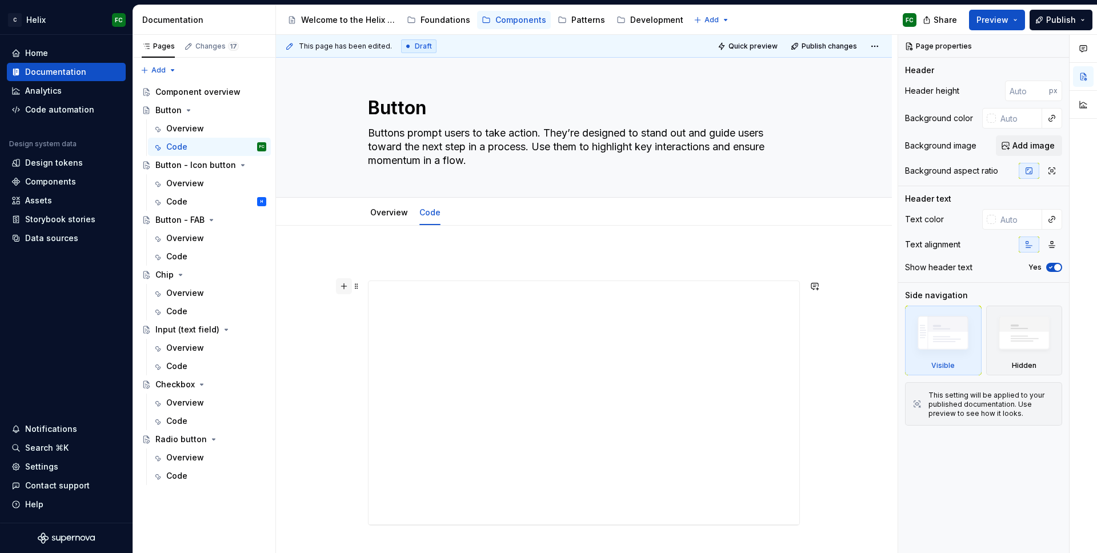
click at [343, 289] on button "button" at bounding box center [344, 286] width 16 height 16
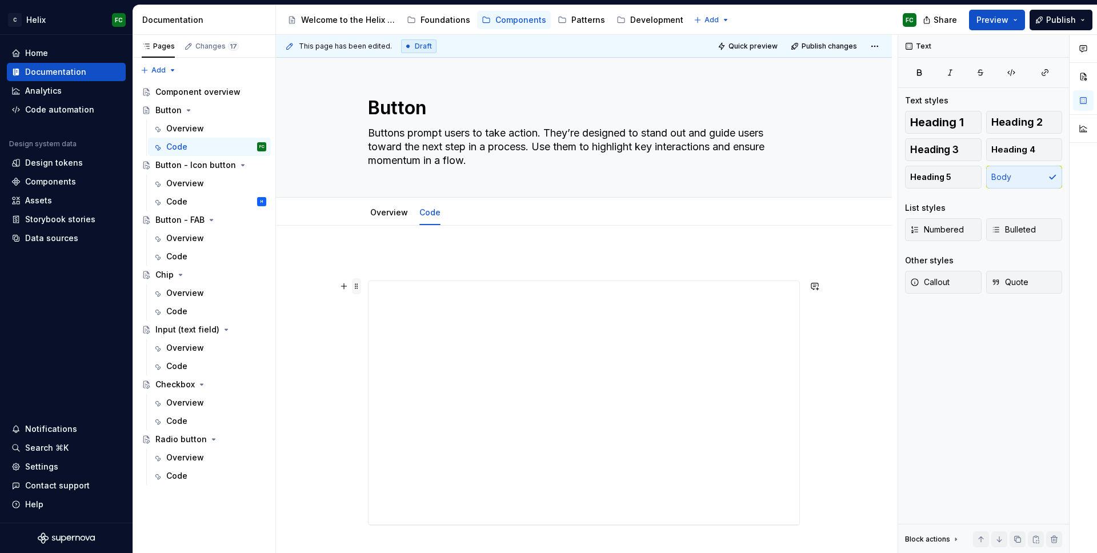
click at [355, 287] on span at bounding box center [356, 286] width 9 height 16
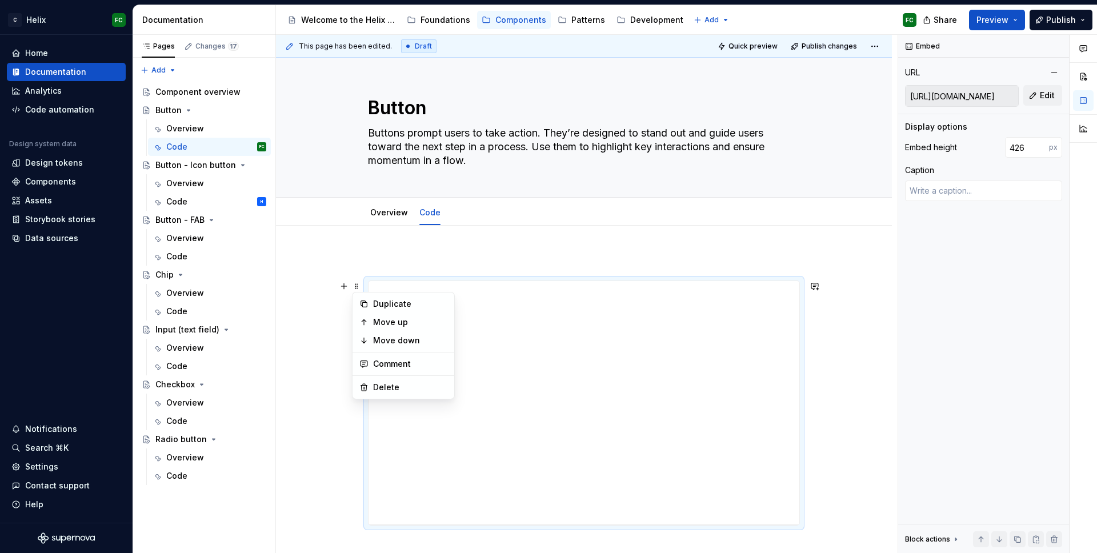
click at [465, 257] on p at bounding box center [584, 260] width 432 height 14
